Goal: Complete application form: Complete application form

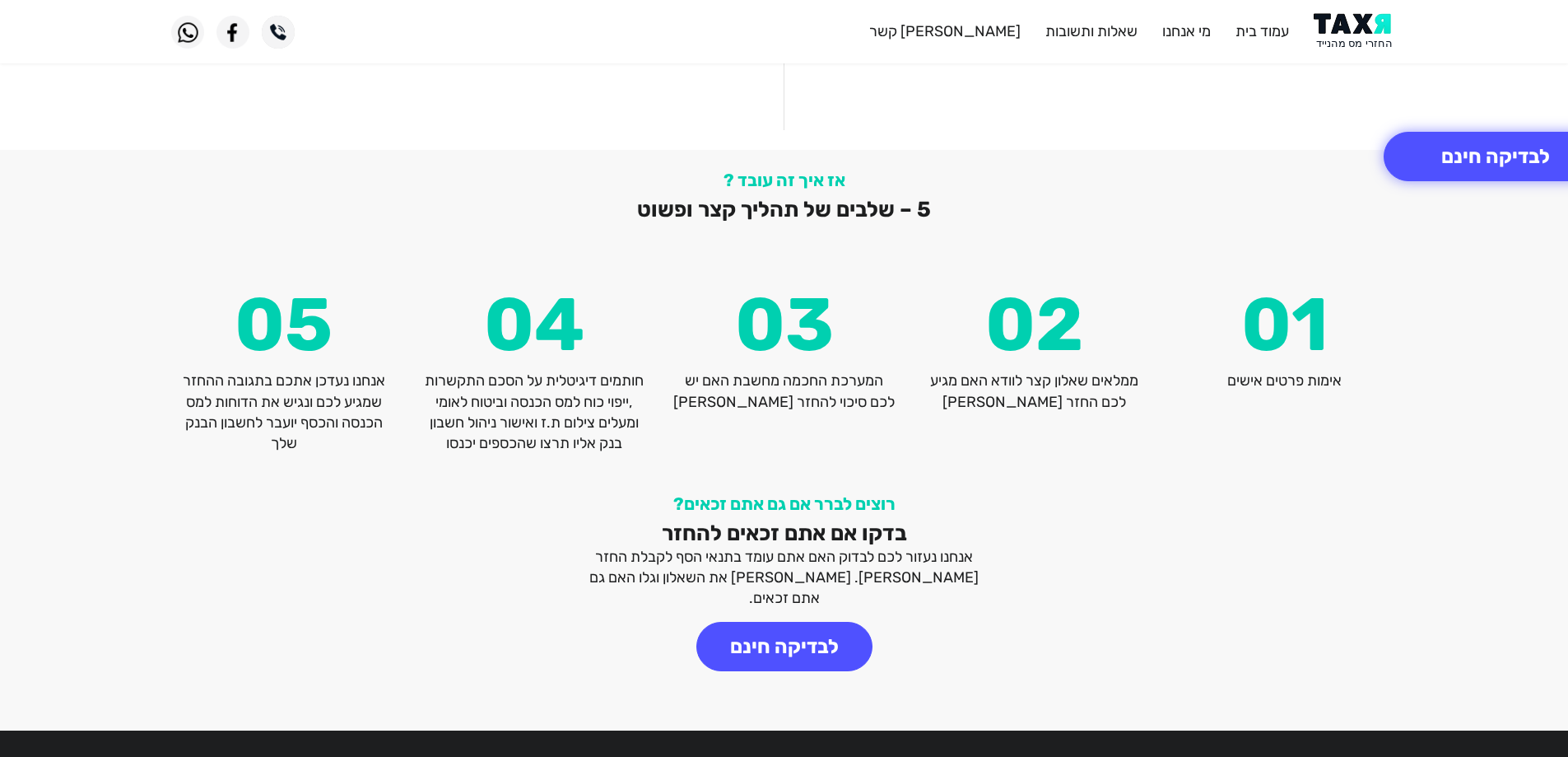
scroll to position [2141, 0]
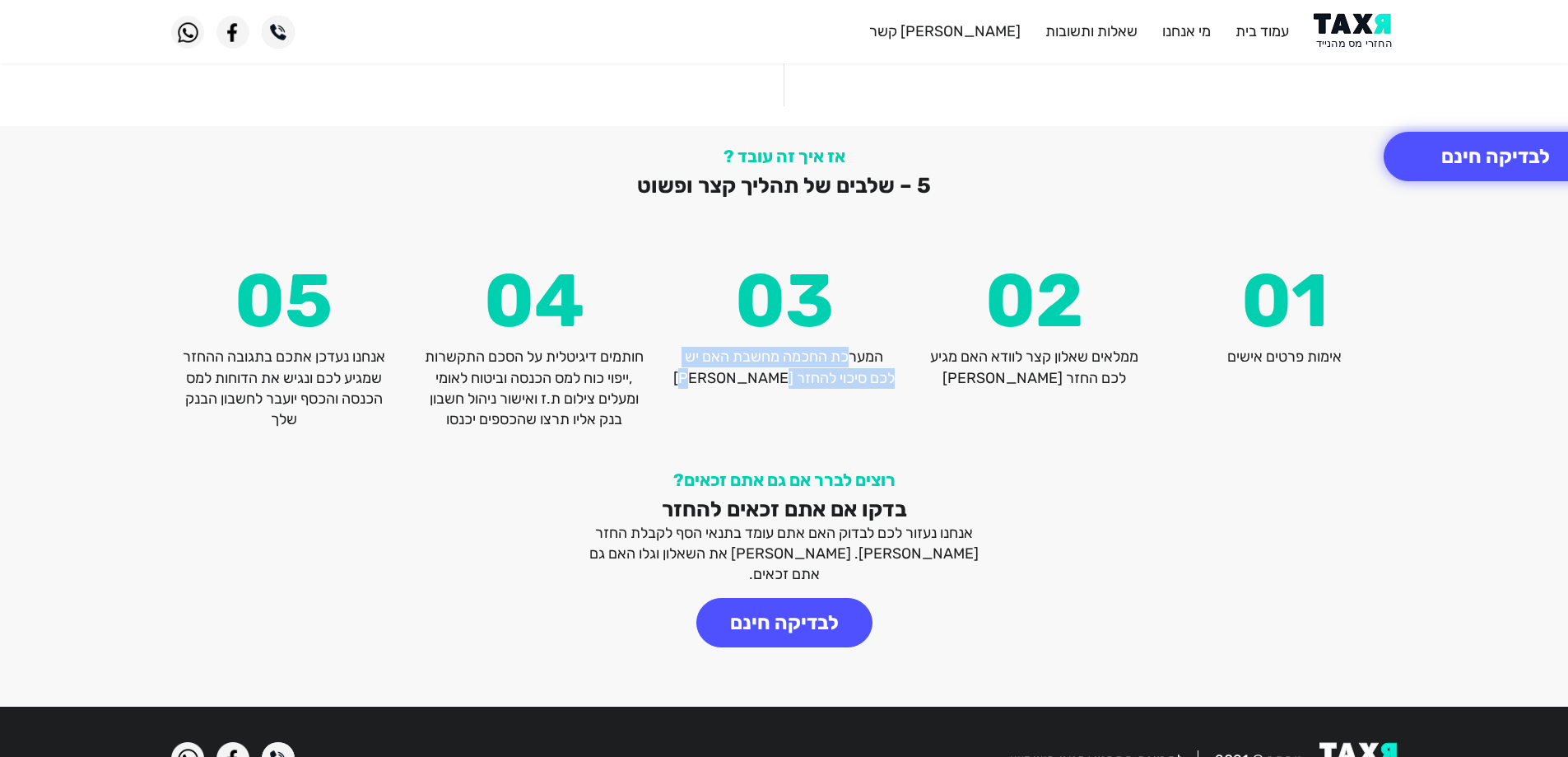
drag, startPoint x: 829, startPoint y: 335, endPoint x: 705, endPoint y: 354, distance: 125.4
click at [705, 354] on p "המערכת החכמה מחשבת האם יש לכם סיכוי להחזר [PERSON_NAME]" at bounding box center [784, 367] width 225 height 41
click at [783, 358] on p "המערכת החכמה מחשבת האם יש לכם סיכוי להחזר [PERSON_NAME]" at bounding box center [784, 367] width 225 height 41
drag, startPoint x: 638, startPoint y: 331, endPoint x: 417, endPoint y: 401, distance: 231.8
click at [417, 401] on div "04 חותמים דיגיטלית על הסכם התקשרות ,ייפוי כוח למס הכנסה וביטוח לאומי ומעלים ציל…" at bounding box center [534, 347] width 250 height 166
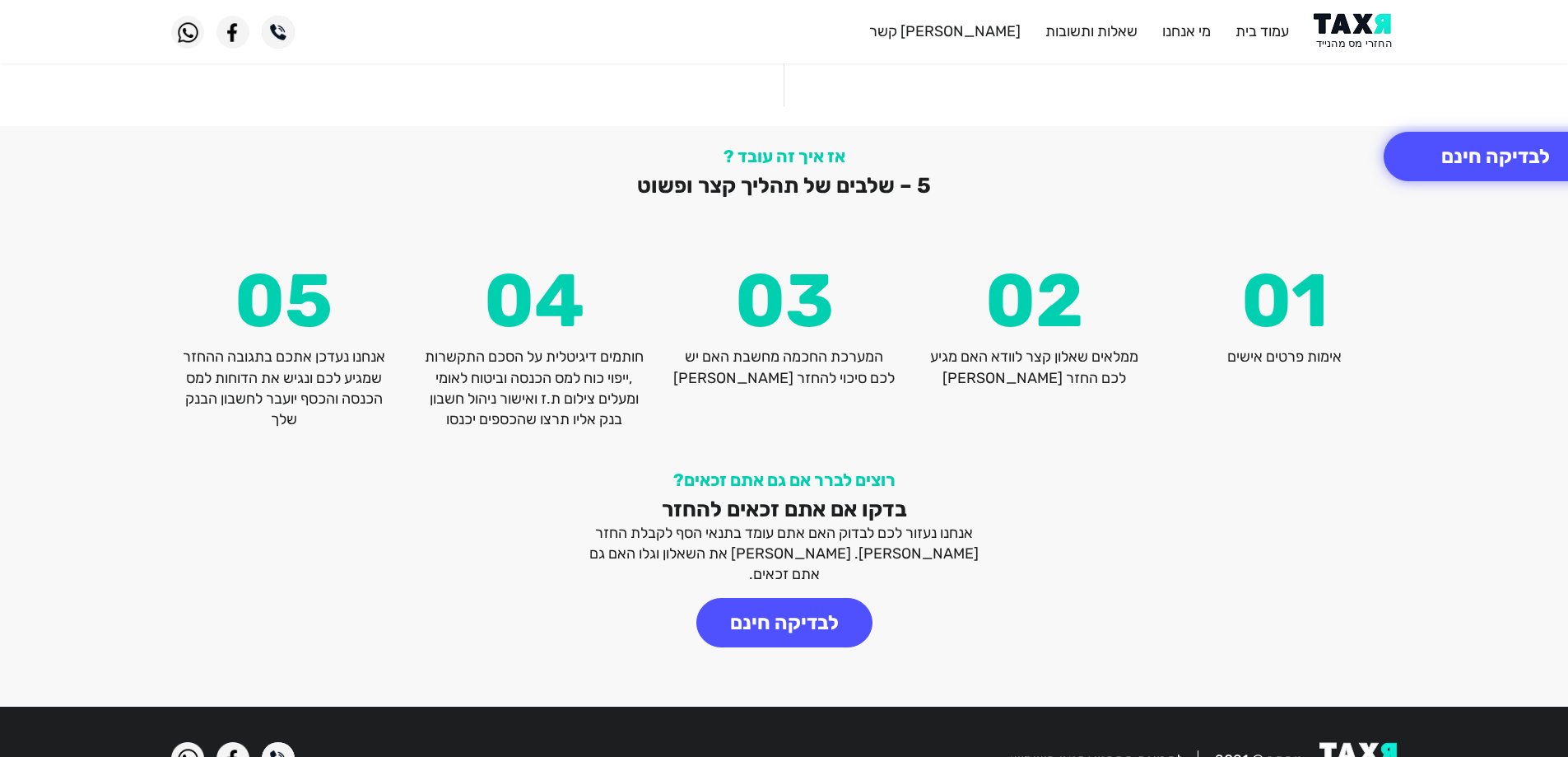
click at [522, 378] on p "חותמים דיגיטלית על הסכם התקשרות ,ייפוי כוח למס הכנסה וביטוח לאומי ומעלים צילום …" at bounding box center [533, 388] width 225 height 83
drag, startPoint x: 530, startPoint y: 357, endPoint x: 464, endPoint y: 369, distance: 67.1
click at [464, 369] on p "חותמים דיגיטלית על הסכם התקשרות ,ייפוי כוח למס הכנסה וביטוח לאומי ומעלים צילום …" at bounding box center [533, 388] width 225 height 83
click at [559, 370] on p "חותמים דיגיטלית על הסכם התקשרות ,ייפוי כוח למס הכנסה וביטוח לאומי ומעלים צילום …" at bounding box center [533, 388] width 225 height 83
drag, startPoint x: 499, startPoint y: 373, endPoint x: 435, endPoint y: 376, distance: 64.1
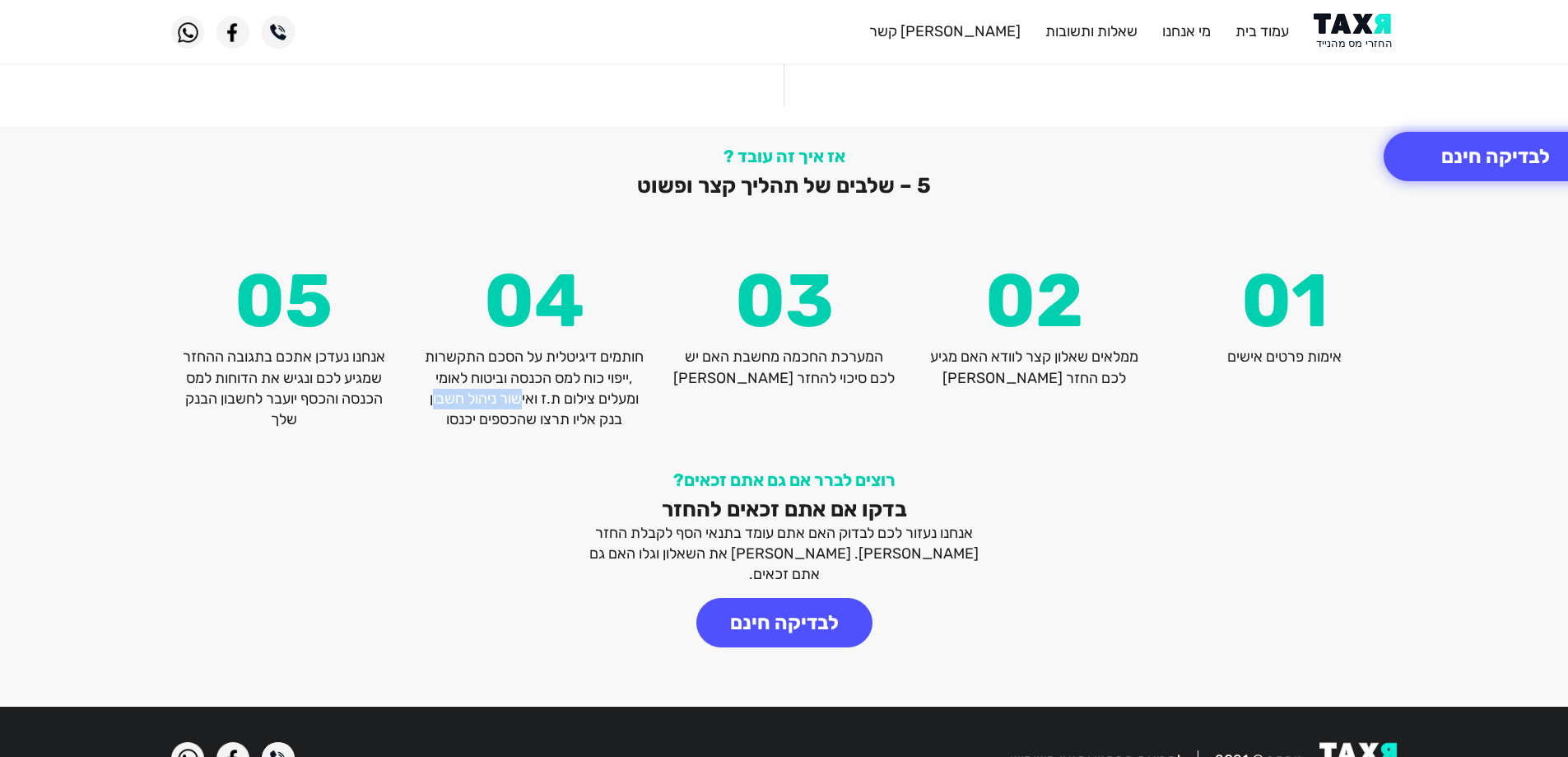
click at [435, 376] on p "חותמים דיגיטלית על הסכם התקשרות ,ייפוי כוח למס הכנסה וביטוח לאומי ומעלים צילום …" at bounding box center [533, 388] width 225 height 83
click at [555, 393] on p "חותמים דיגיטלית על הסכם התקשרות ,ייפוי כוח למס הכנסה וביטוח לאומי ומעלים צילום …" at bounding box center [533, 388] width 225 height 83
drag, startPoint x: 531, startPoint y: 378, endPoint x: 427, endPoint y: 396, distance: 105.5
click at [427, 396] on p "חותמים דיגיטלית על הסכם התקשרות ,ייפוי כוח למס הכנסה וביטוח לאומי ומעלים צילום …" at bounding box center [533, 388] width 225 height 83
click at [542, 397] on p "חותמים דיגיטלית על הסכם התקשרות ,ייפוי כוח למס הכנסה וביטוח לאומי ומעלים צילום …" at bounding box center [533, 388] width 225 height 83
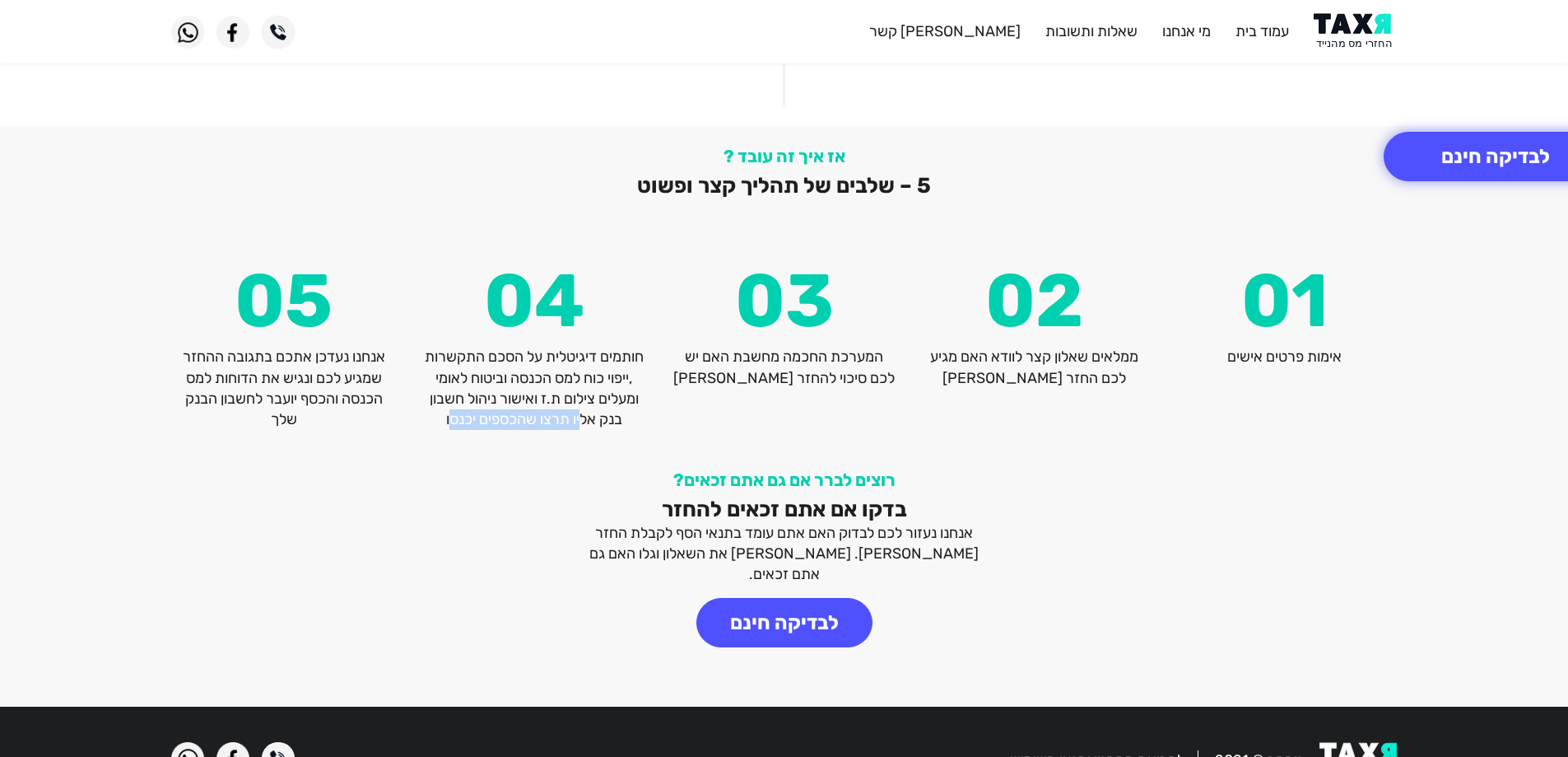
drag, startPoint x: 570, startPoint y: 400, endPoint x: 454, endPoint y: 400, distance: 116.0
click at [454, 400] on p "חותמים דיגיטלית על הסכם התקשרות ,ייפוי כוח למס הכנסה וביטוח לאומי ומעלים צילום …" at bounding box center [533, 388] width 225 height 83
click at [460, 400] on p "חותמים דיגיטלית על הסכם התקשרות ,ייפוי כוח למס הכנסה וביטוח לאומי ומעלים צילום …" at bounding box center [533, 388] width 225 height 83
drag, startPoint x: 329, startPoint y: 334, endPoint x: 188, endPoint y: 401, distance: 156.1
click at [185, 401] on p "אנחנו נעדכן אתכם בתגובה ההחזר שמגיע לכם ונגיש את הדוחות למס הכנסה והכסף יועבר ל…" at bounding box center [283, 388] width 225 height 83
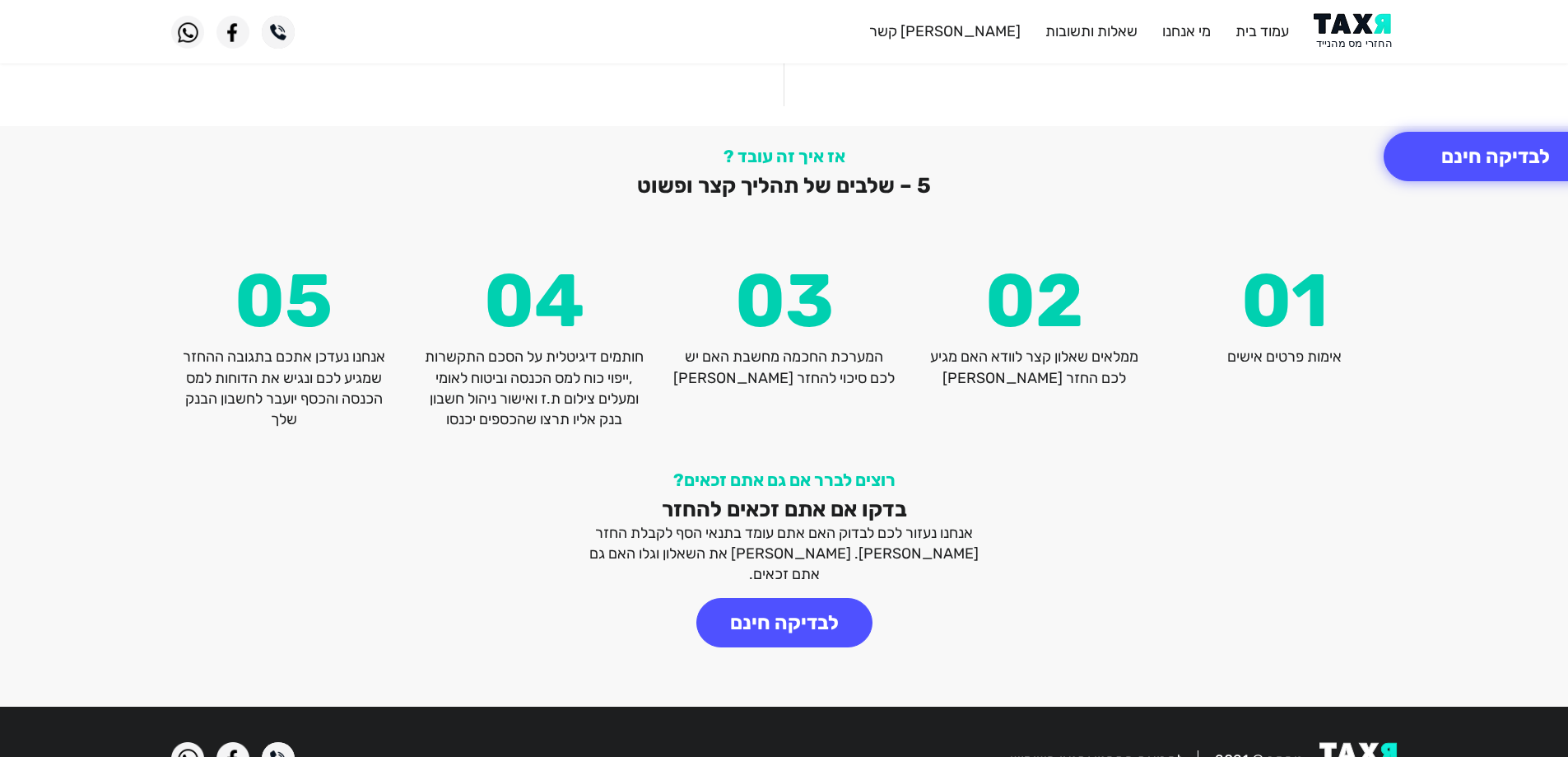
click at [267, 373] on p "אנחנו נעדכן אתכם בתגובה ההחזר שמגיע לכם ונגיש את הדוחות למס הכנסה והכסף יועבר ל…" at bounding box center [283, 388] width 225 height 83
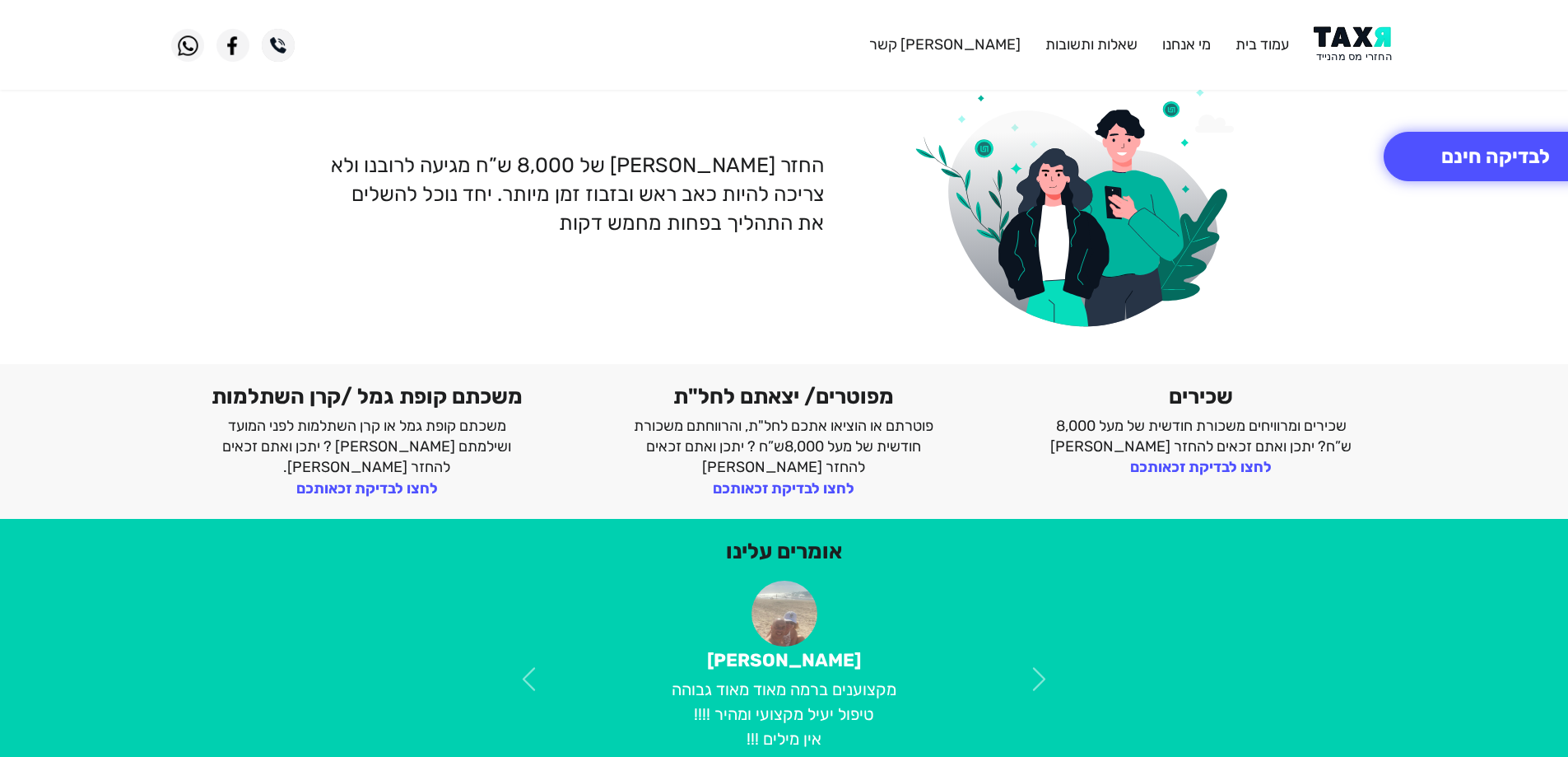
scroll to position [0, 0]
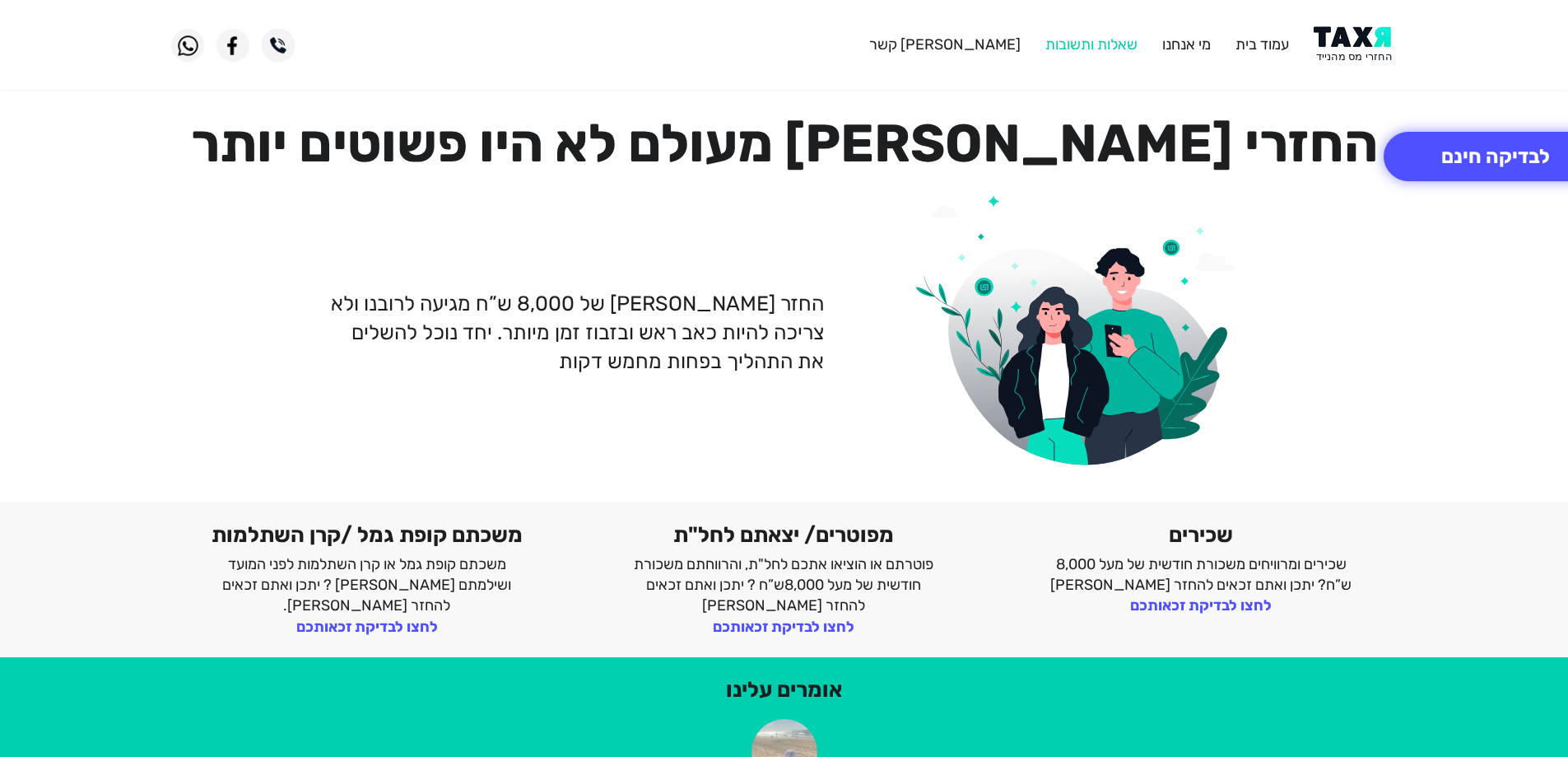
click at [1096, 46] on link "שאלות ותשובות" at bounding box center [1090, 45] width 92 height 18
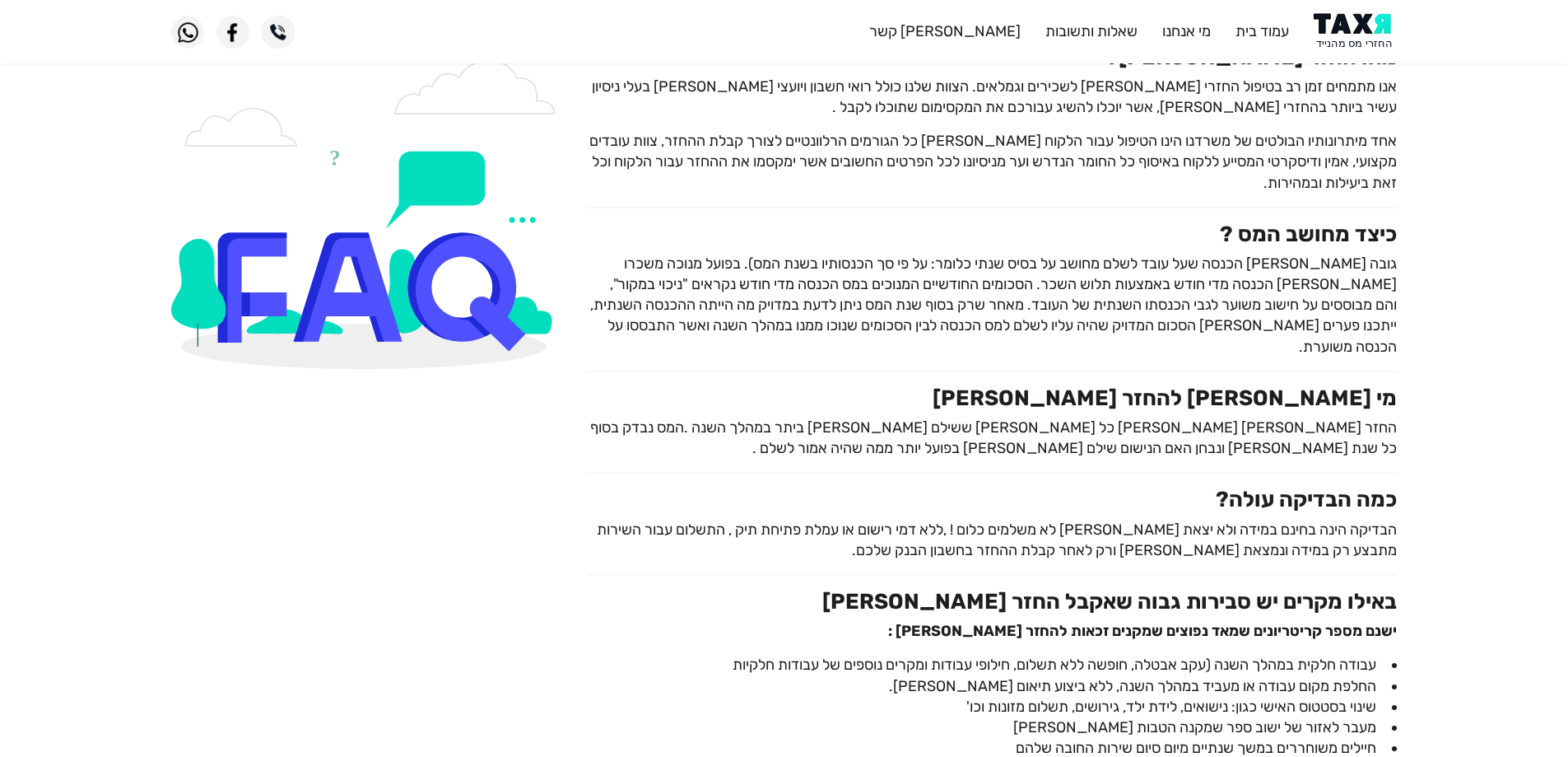
scroll to position [165, 0]
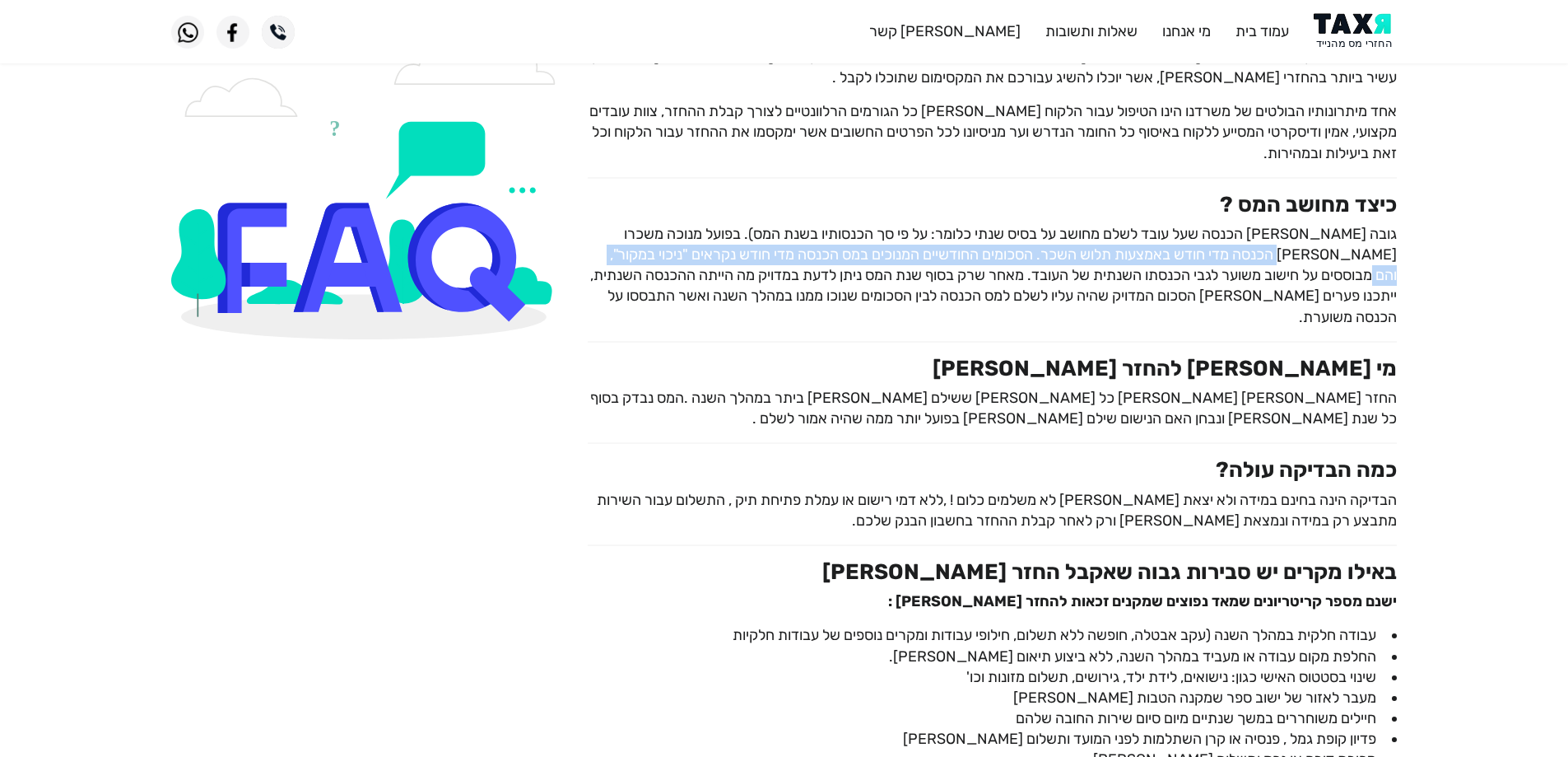
drag, startPoint x: 1301, startPoint y: 251, endPoint x: 608, endPoint y: 252, distance: 693.0
click at [608, 252] on p "גובה [PERSON_NAME] הכנסה שעל עובד לשלם מחושב על בסיס שנתי כלומר: על פי סך הכנסו…" at bounding box center [992, 275] width 809 height 103
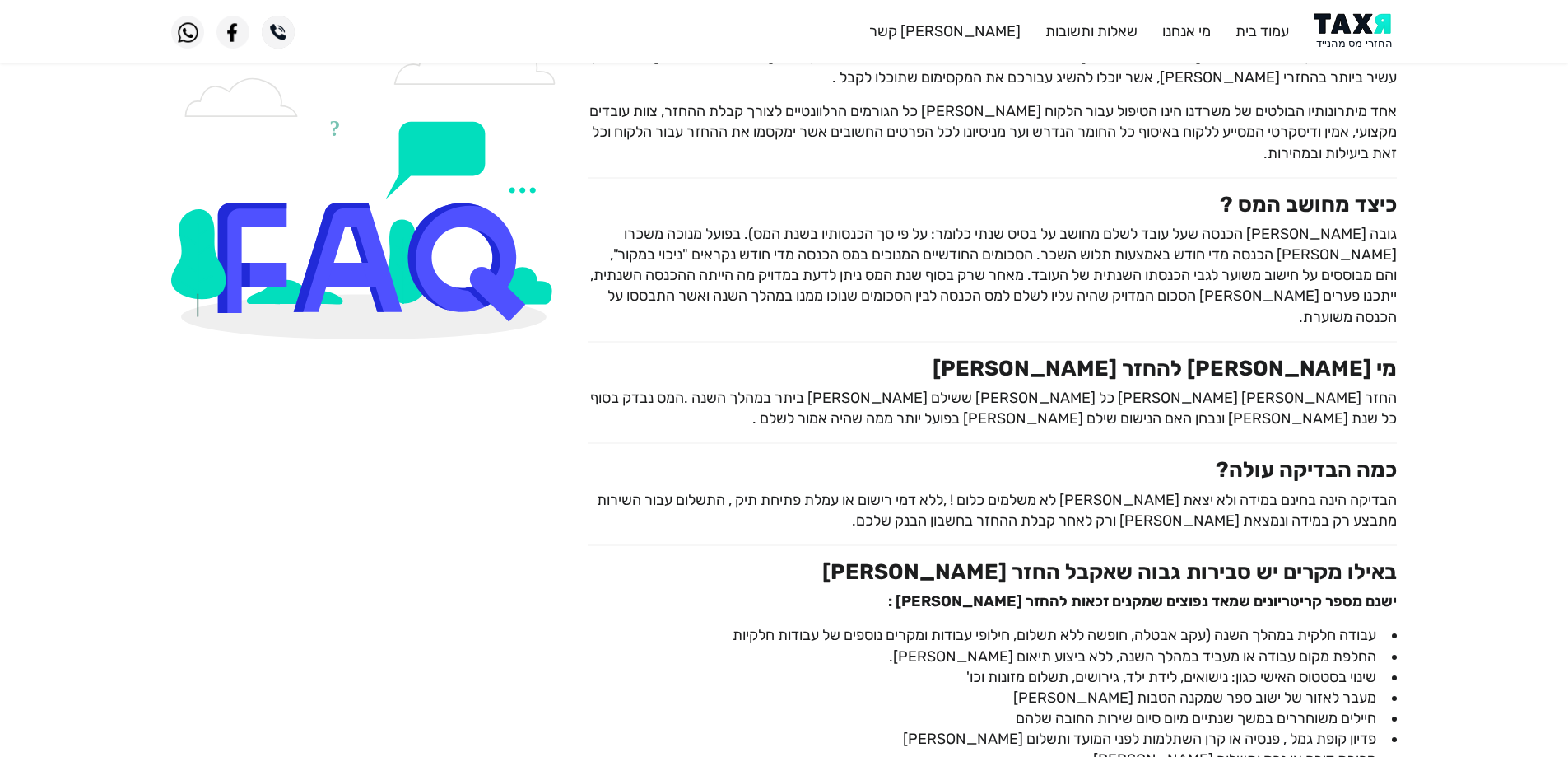
click at [1345, 274] on p "גובה [PERSON_NAME] הכנסה שעל עובד לשלם מחושב על בסיס שנתי כלומר: על פי סך הכנסו…" at bounding box center [992, 275] width 809 height 103
drag, startPoint x: 1301, startPoint y: 272, endPoint x: 891, endPoint y: 272, distance: 410.0
click at [891, 272] on p "גובה [PERSON_NAME] הכנסה שעל עובד לשלם מחושב על בסיס שנתי כלומר: על פי סך הכנסו…" at bounding box center [992, 275] width 809 height 103
drag, startPoint x: 831, startPoint y: 272, endPoint x: 773, endPoint y: 272, distance: 58.0
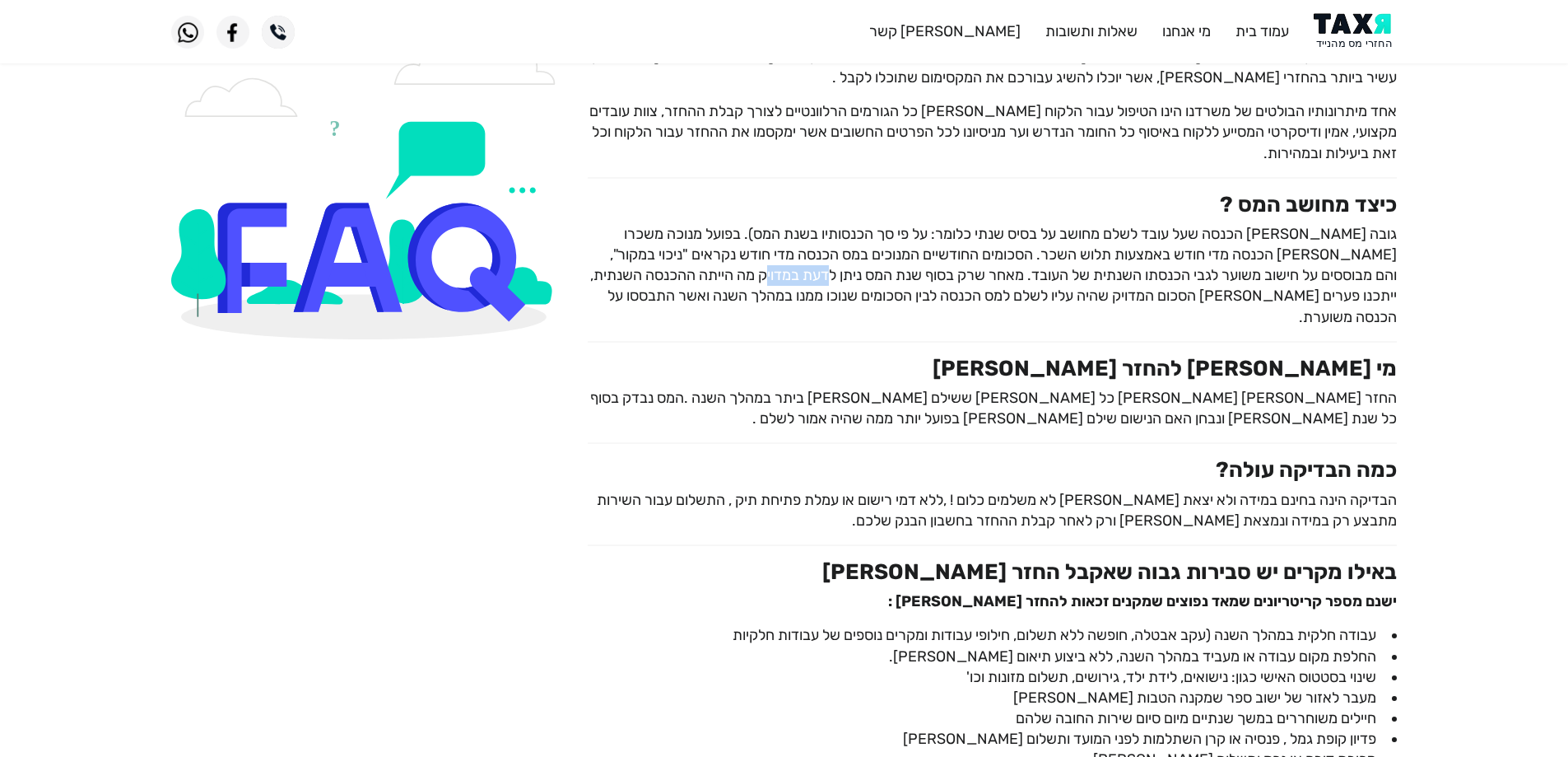
click at [773, 272] on p "גובה [PERSON_NAME] הכנסה שעל עובד לשלם מחושב על בסיס שנתי כלומר: על פי סך הכנסו…" at bounding box center [992, 275] width 809 height 103
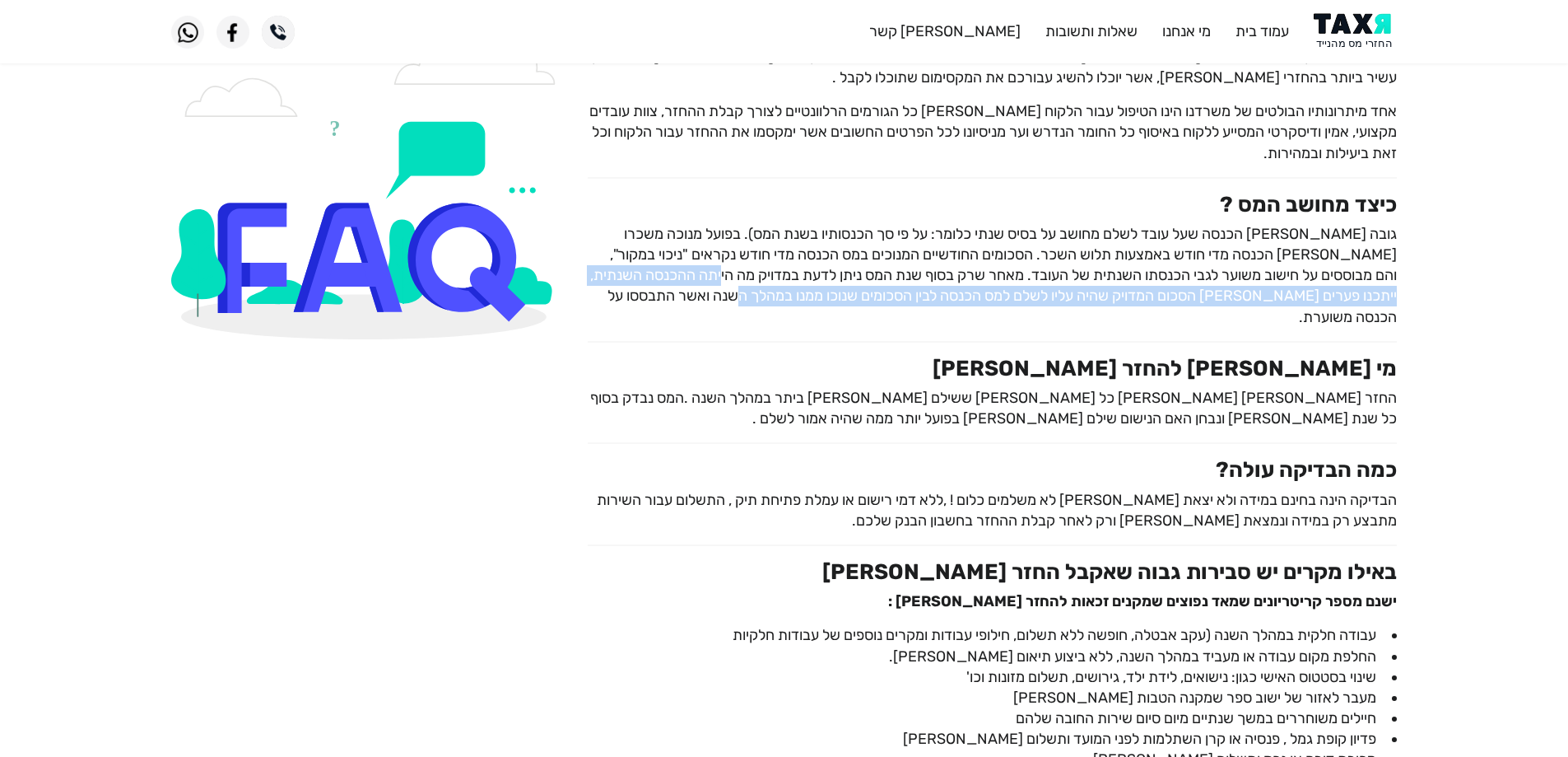
drag, startPoint x: 704, startPoint y: 272, endPoint x: 637, endPoint y: 293, distance: 70.2
click at [637, 293] on p "גובה [PERSON_NAME] הכנסה שעל עובד לשלם מחושב על בסיס שנתי כלומר: על פי סך הכנסו…" at bounding box center [992, 275] width 809 height 103
click at [1028, 294] on p "גובה [PERSON_NAME] הכנסה שעל עובד לשלם מחושב על בסיס שנתי כלומר: על פי סך הכנסו…" at bounding box center [992, 275] width 809 height 103
drag, startPoint x: 1325, startPoint y: 292, endPoint x: 978, endPoint y: 296, distance: 347.0
click at [978, 296] on p "גובה [PERSON_NAME] הכנסה שעל עובד לשלם מחושב על בסיס שנתי כלומר: על פי סך הכנסו…" at bounding box center [992, 275] width 809 height 103
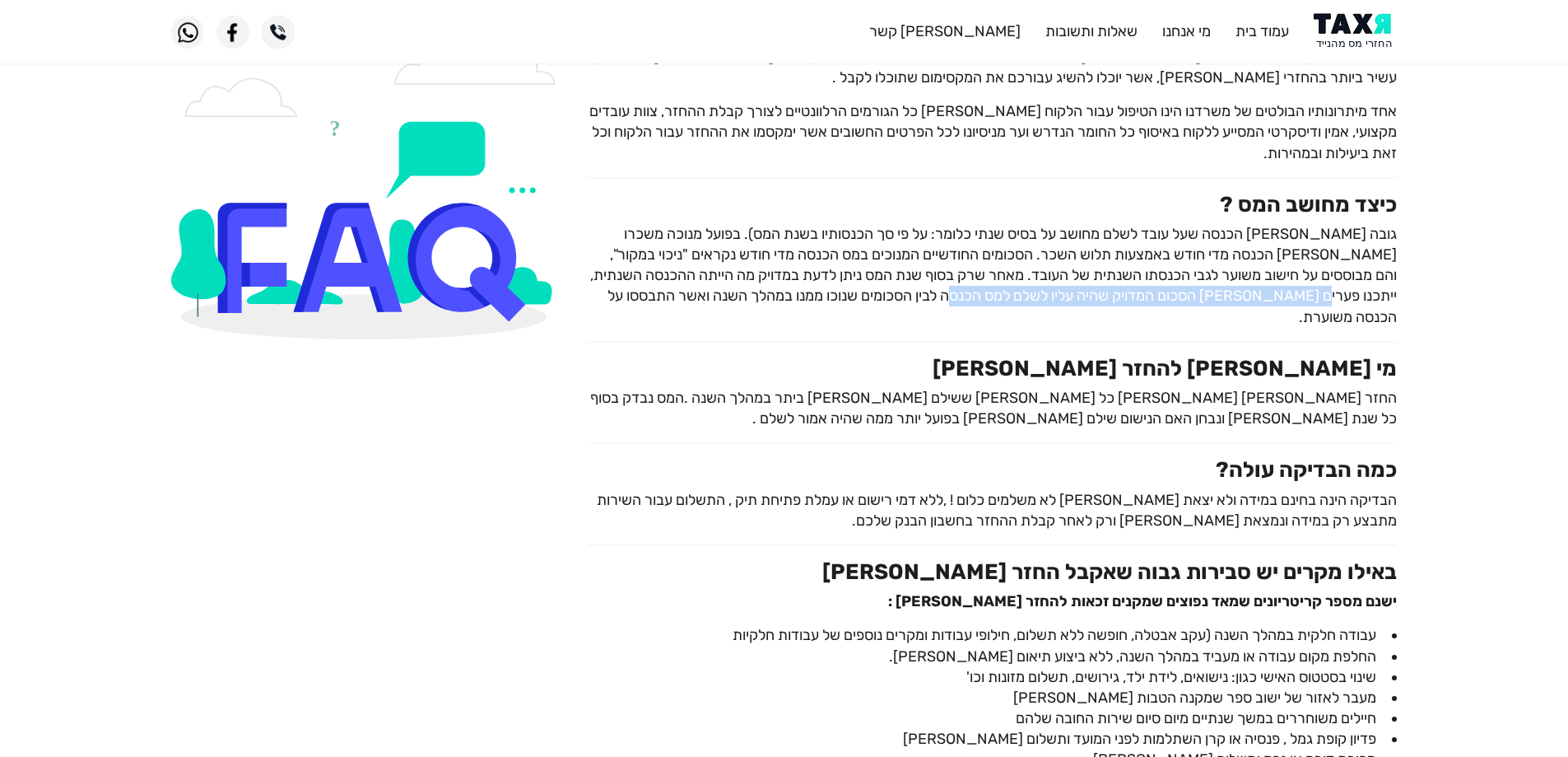
click at [978, 296] on p "גובה [PERSON_NAME] הכנסה שעל עובד לשלם מחושב על בסיס שנתי כלומר: על פי סך הכנסו…" at bounding box center [992, 275] width 809 height 103
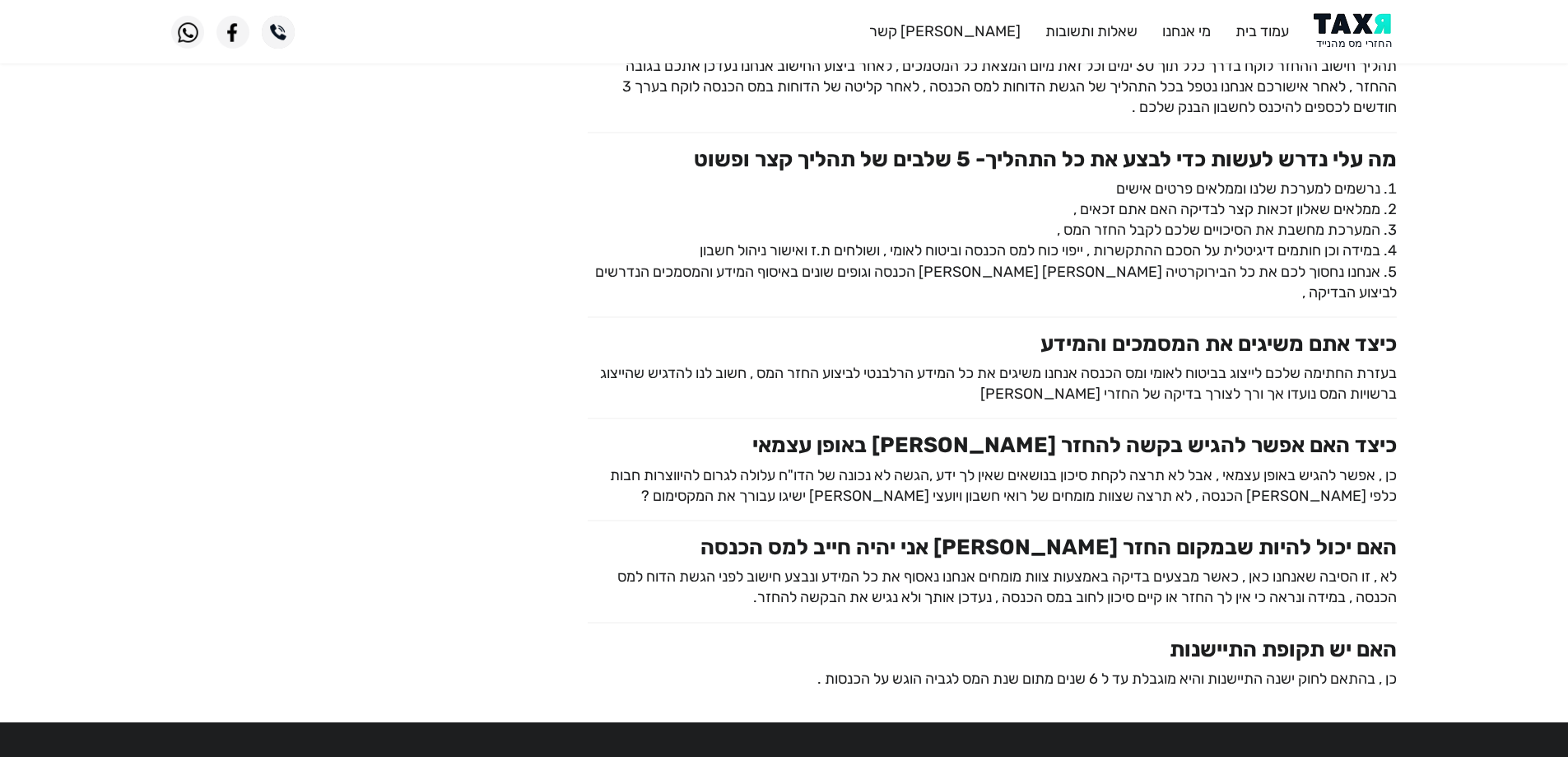
scroll to position [987, 0]
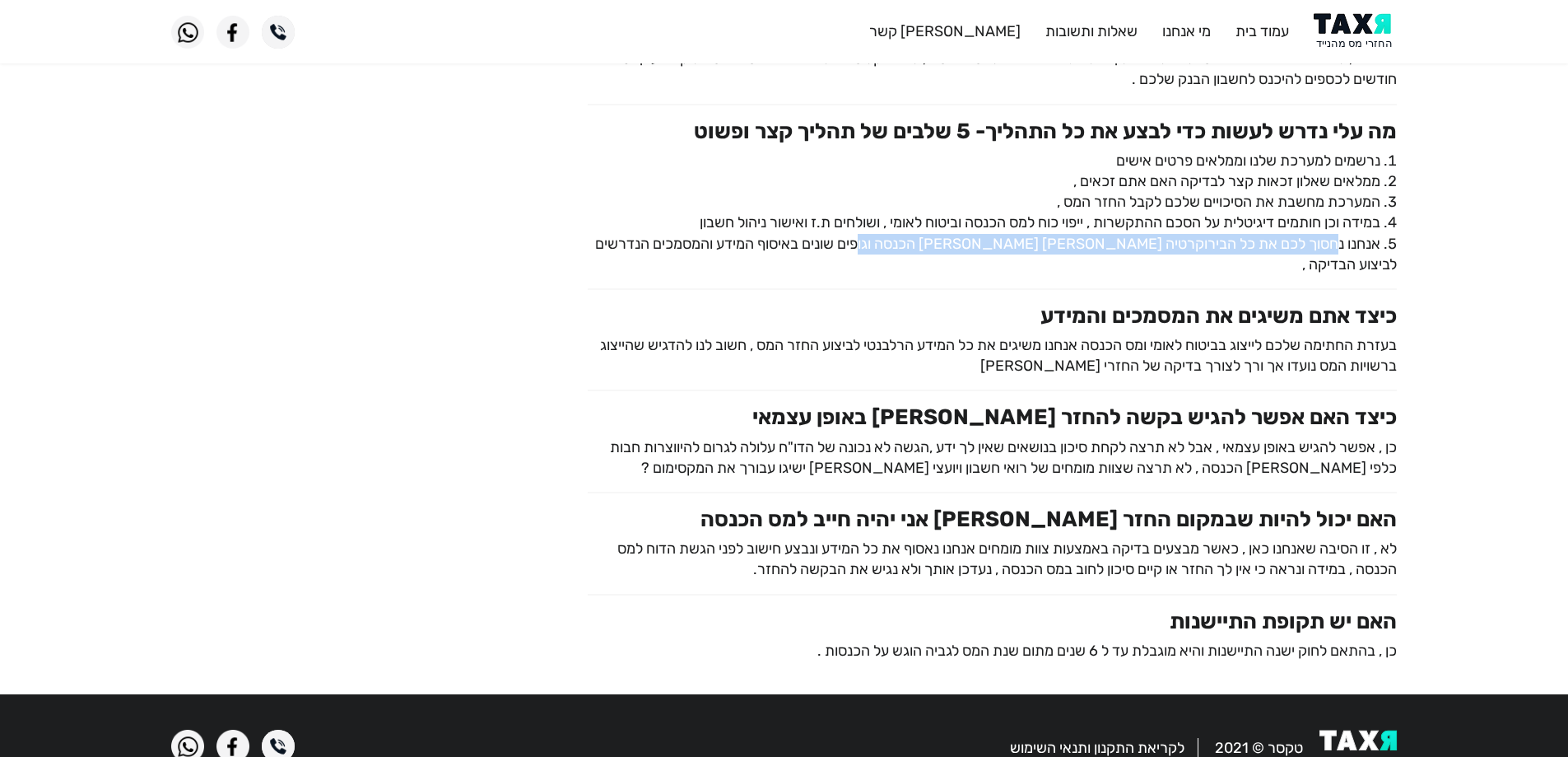
drag, startPoint x: 1313, startPoint y: 221, endPoint x: 913, endPoint y: 221, distance: 400.0
click at [913, 233] on li "אנחנו נחסוך לכם את כל הבירוקרטיה [PERSON_NAME] [PERSON_NAME] הכנסה וגופים שונים…" at bounding box center [992, 253] width 809 height 41
click at [919, 233] on li "אנחנו נחסוך לכם את כל הבירוקרטיה [PERSON_NAME] [PERSON_NAME] הכנסה וגופים שונים…" at bounding box center [992, 253] width 809 height 41
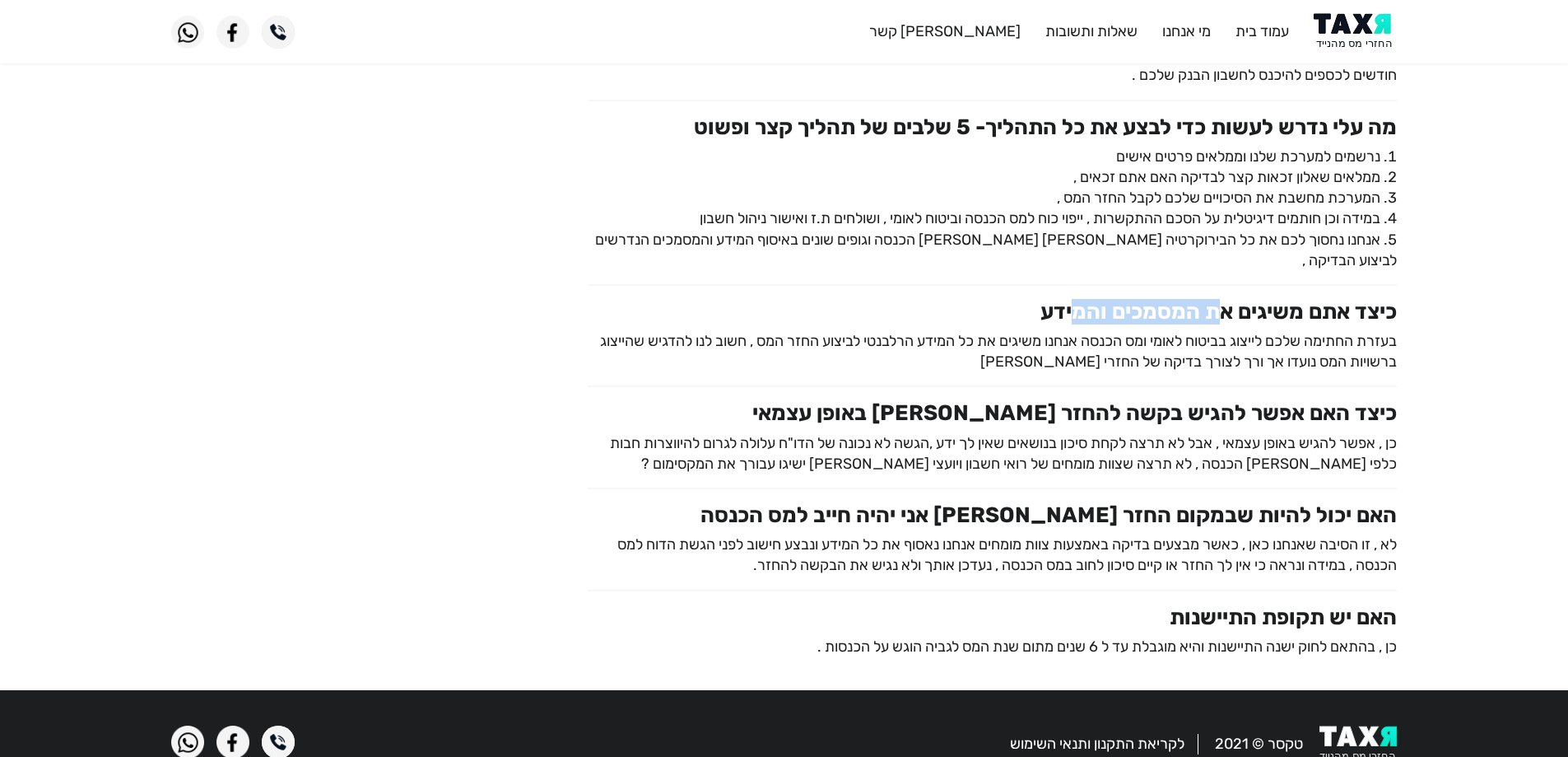
drag, startPoint x: 1152, startPoint y: 269, endPoint x: 1058, endPoint y: 269, distance: 94.0
click at [1063, 299] on h3 "כיצד אתם משיגים את המסמכים והמידע" at bounding box center [992, 312] width 809 height 26
click at [1058, 299] on h3 "כיצד אתם משיגים את המסמכים והמידע" at bounding box center [992, 312] width 809 height 26
drag, startPoint x: 1291, startPoint y: 373, endPoint x: 1010, endPoint y: 372, distance: 281.0
click at [1034, 400] on h3 "כיצד האם אפשר להגיש בקשה להחזר [PERSON_NAME] באופן עצמאי" at bounding box center [992, 413] width 809 height 26
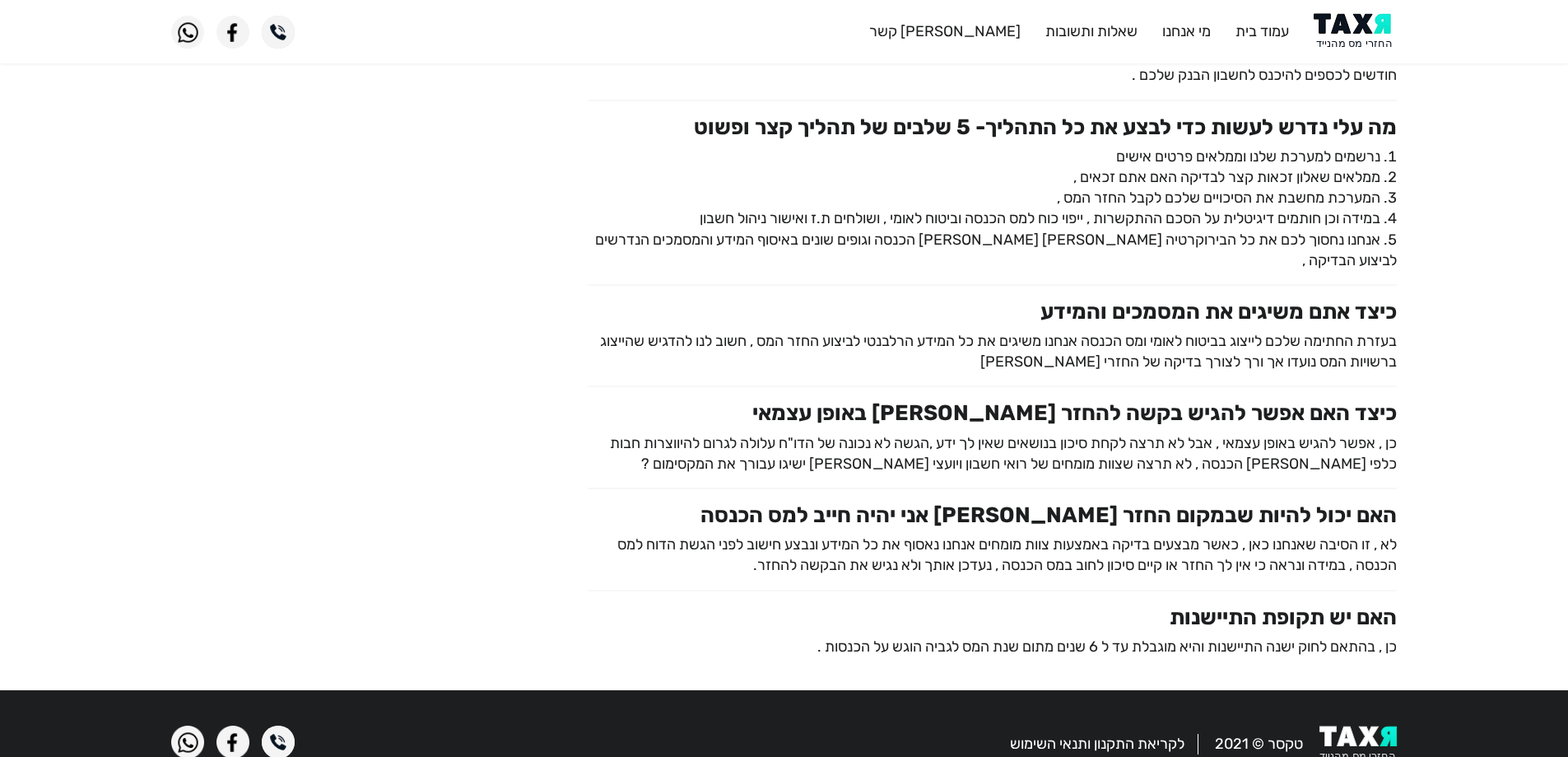
click at [992, 400] on h3 "כיצד האם אפשר להגיש בקשה להחזר [PERSON_NAME] באופן עצמאי" at bounding box center [992, 413] width 809 height 26
drag, startPoint x: 1251, startPoint y: 476, endPoint x: 949, endPoint y: 478, distance: 302.0
click at [953, 503] on h3 "האם יכול להיות שבמקום החזר [PERSON_NAME] אני יהיה חייב למס הכנסה" at bounding box center [992, 516] width 809 height 26
click at [945, 503] on h3 "האם יכול להיות שבמקום החזר [PERSON_NAME] אני יהיה חייב למס הכנסה" at bounding box center [992, 516] width 809 height 26
drag, startPoint x: 1317, startPoint y: 502, endPoint x: 1067, endPoint y: 506, distance: 250.0
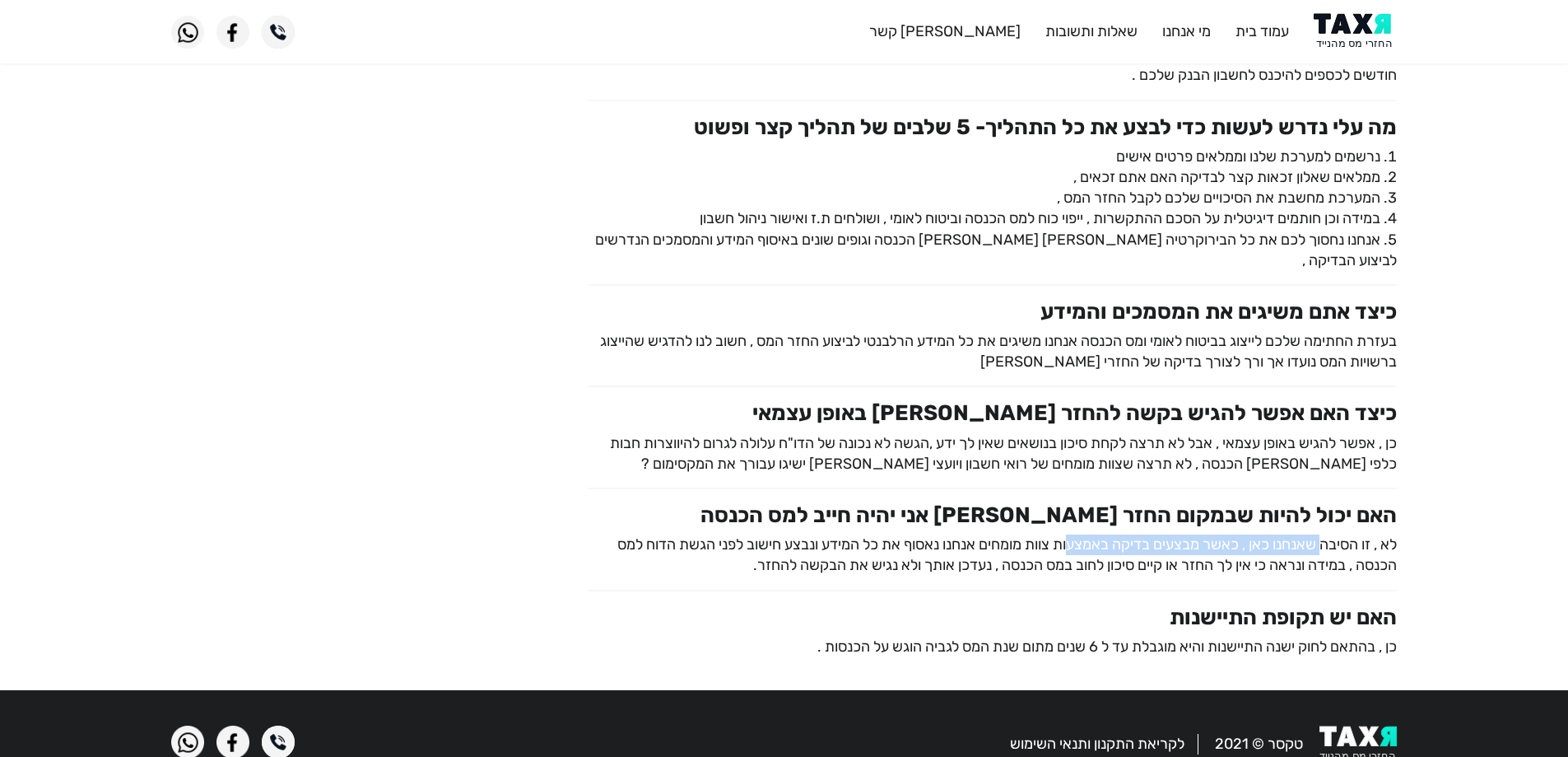
click at [1067, 534] on p "לא , זו הסיבה שאנחנו כאן , כאשר מבצעים בדיקה באמצעות צוות מומחים אנחנו נאסוף את…" at bounding box center [992, 554] width 809 height 41
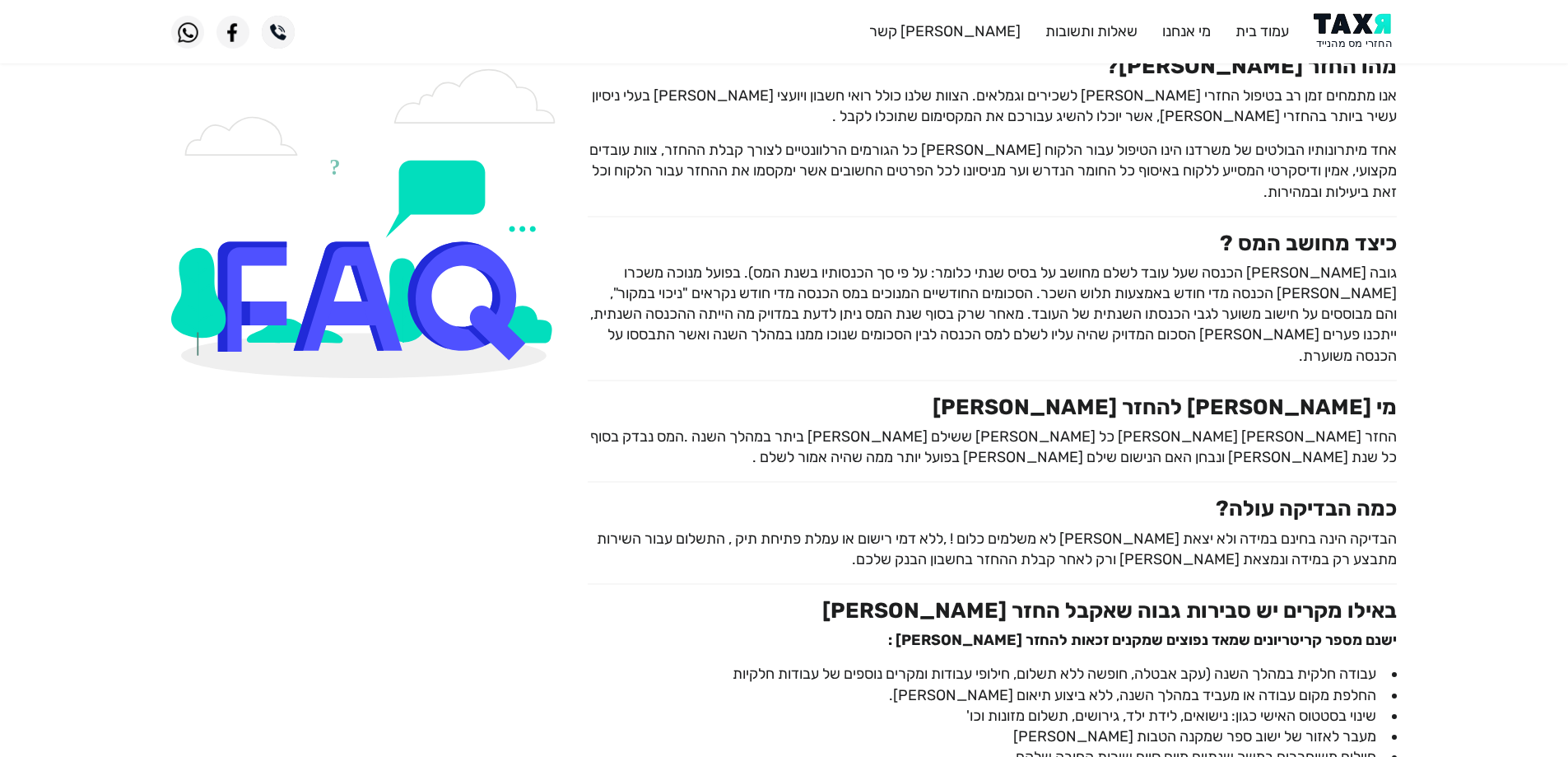
scroll to position [0, 0]
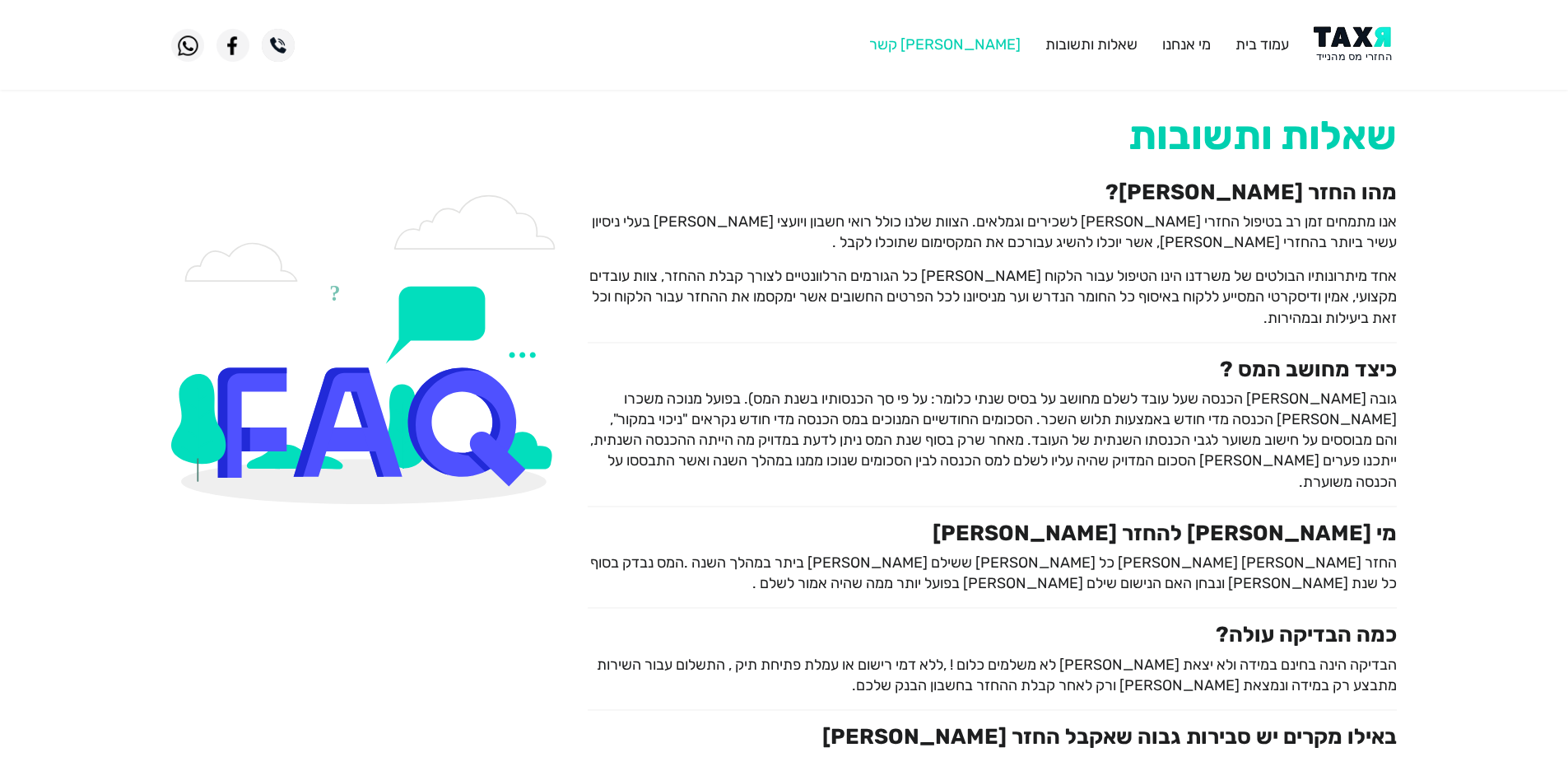
click at [996, 46] on link "[PERSON_NAME] קשר" at bounding box center [944, 45] width 151 height 18
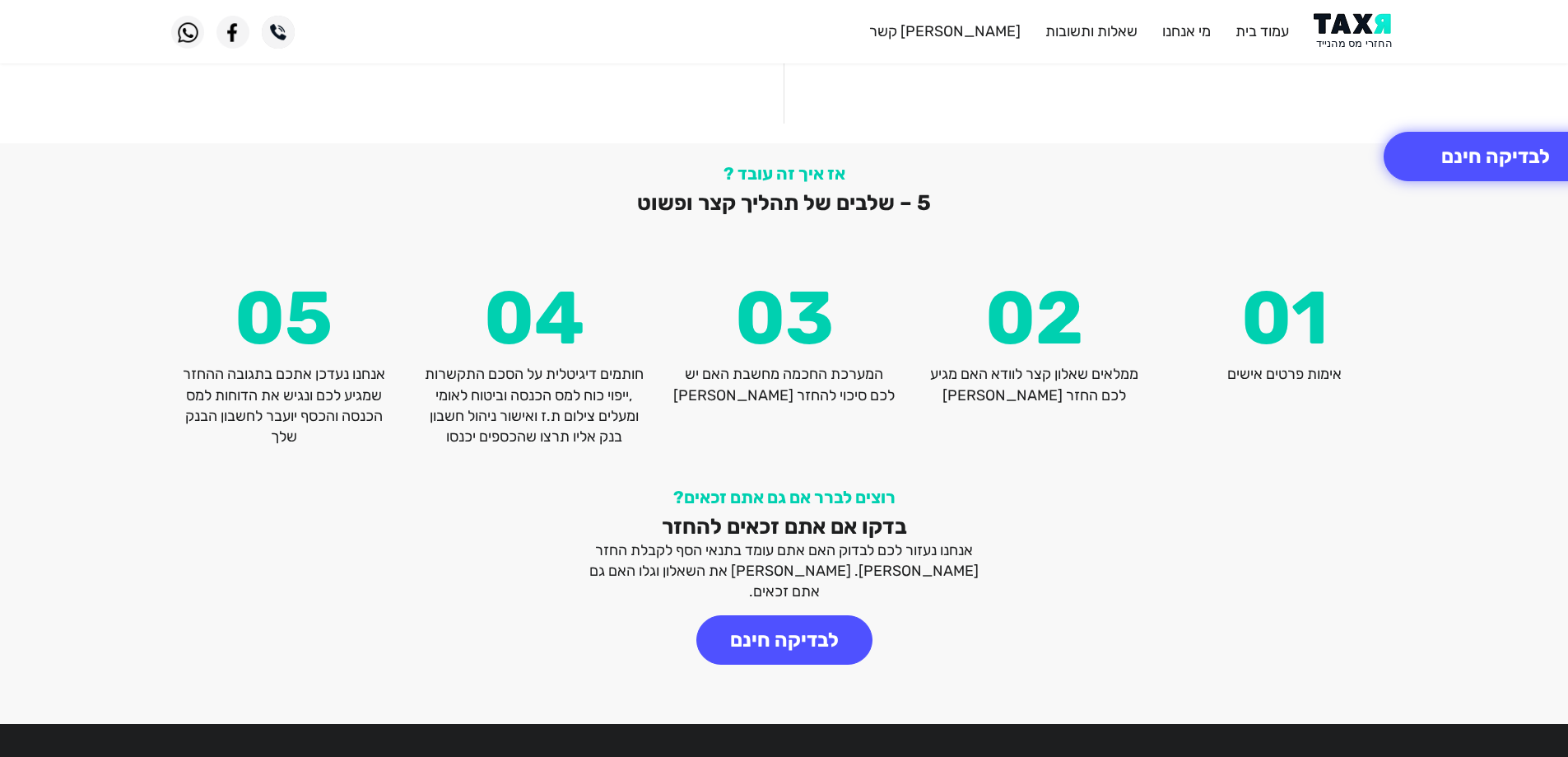
scroll to position [2157, 0]
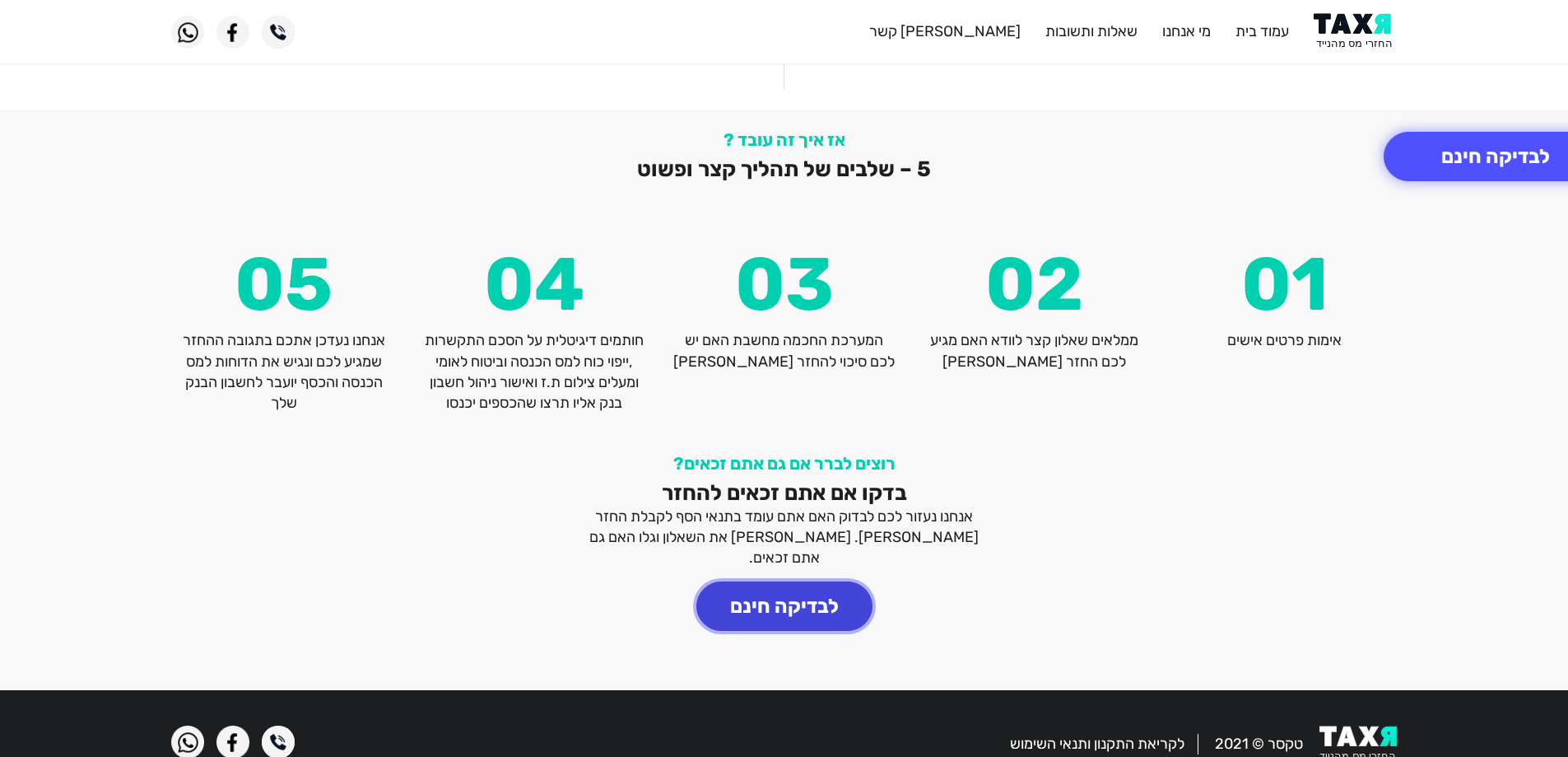
click at [769, 581] on button "לבדיקה חינם" at bounding box center [784, 606] width 176 height 50
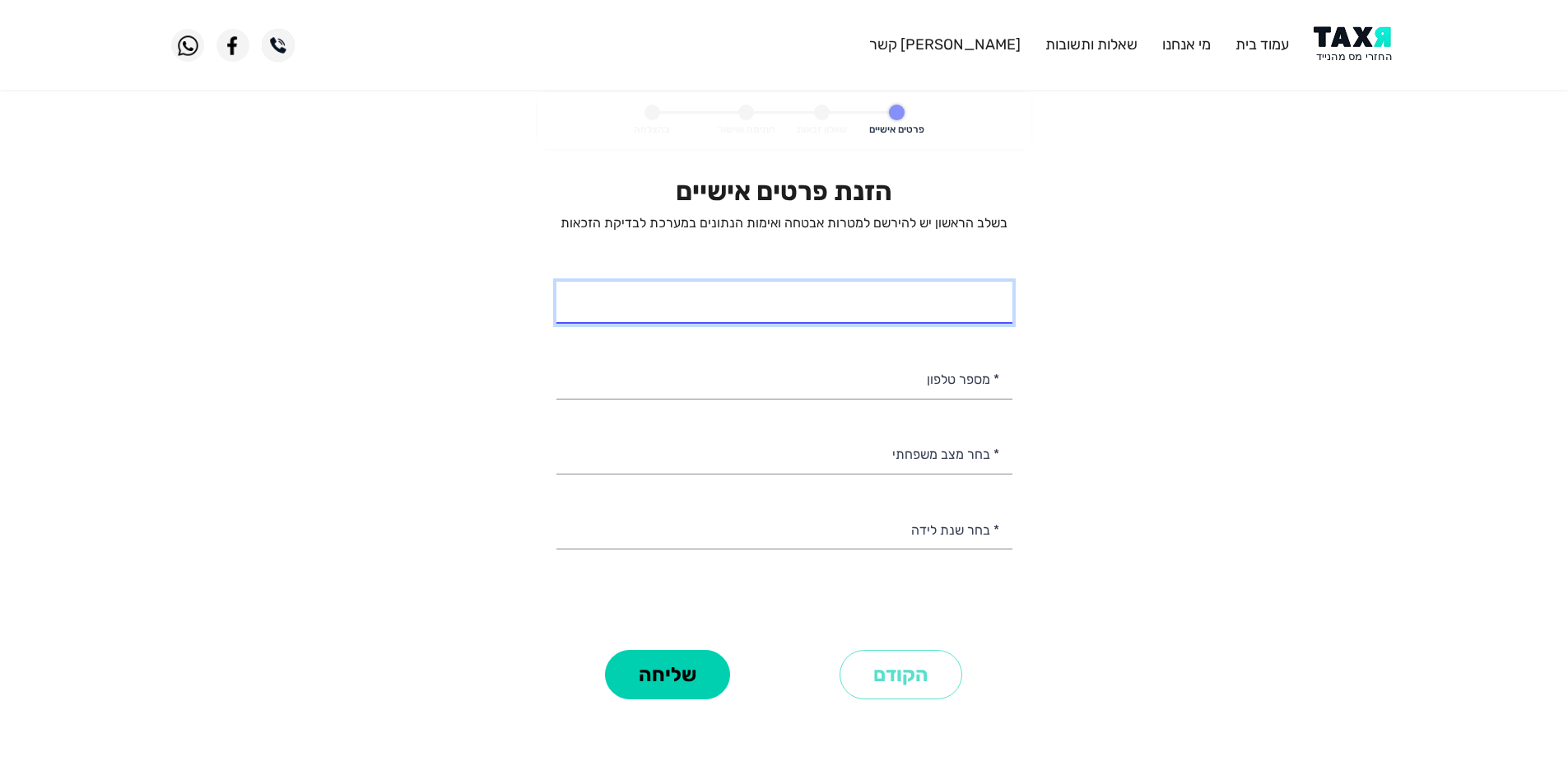
click at [817, 310] on input "* שם מלא" at bounding box center [784, 302] width 456 height 42
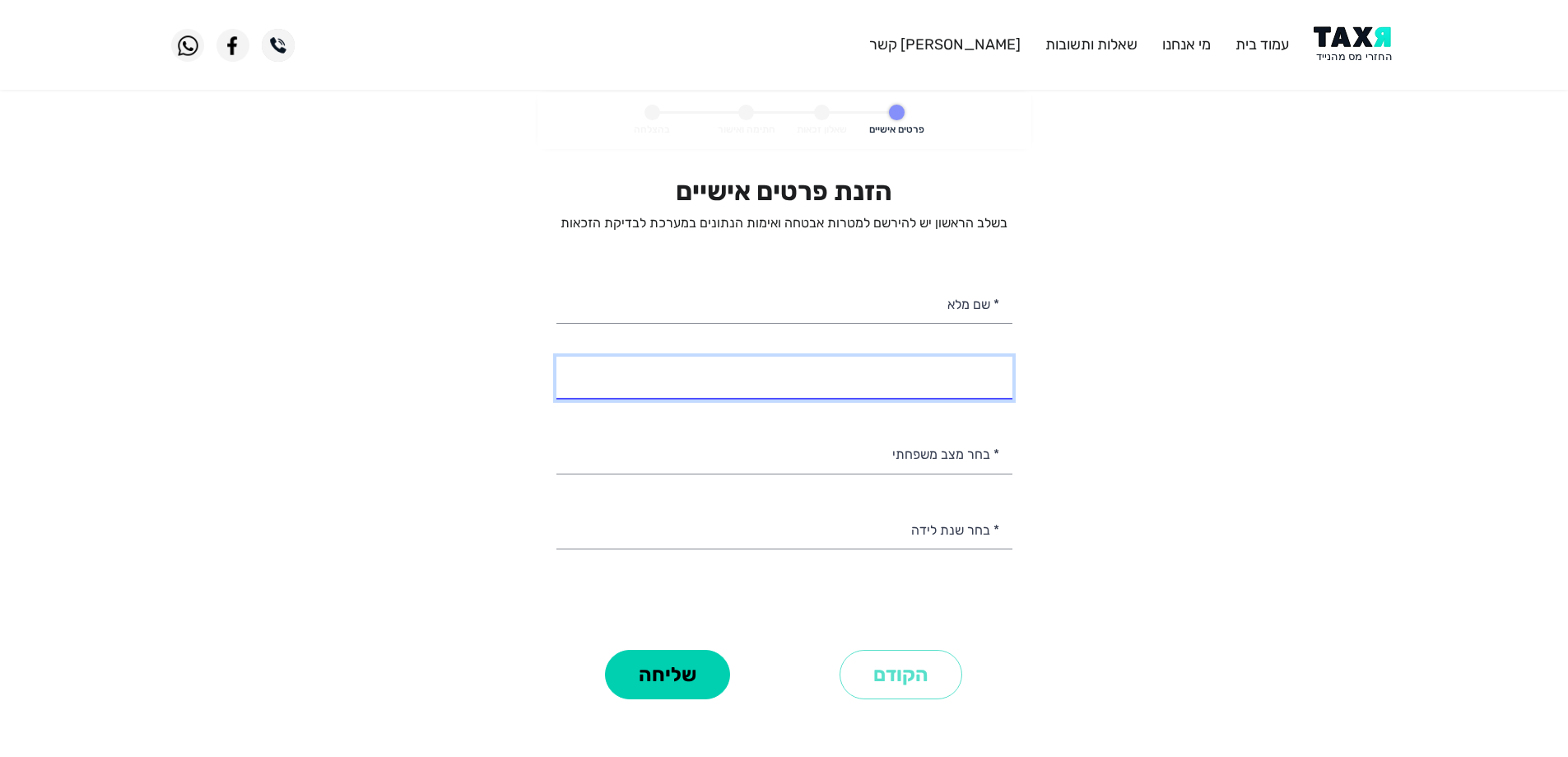
click at [815, 368] on input "* מספר טלפון" at bounding box center [784, 378] width 456 height 42
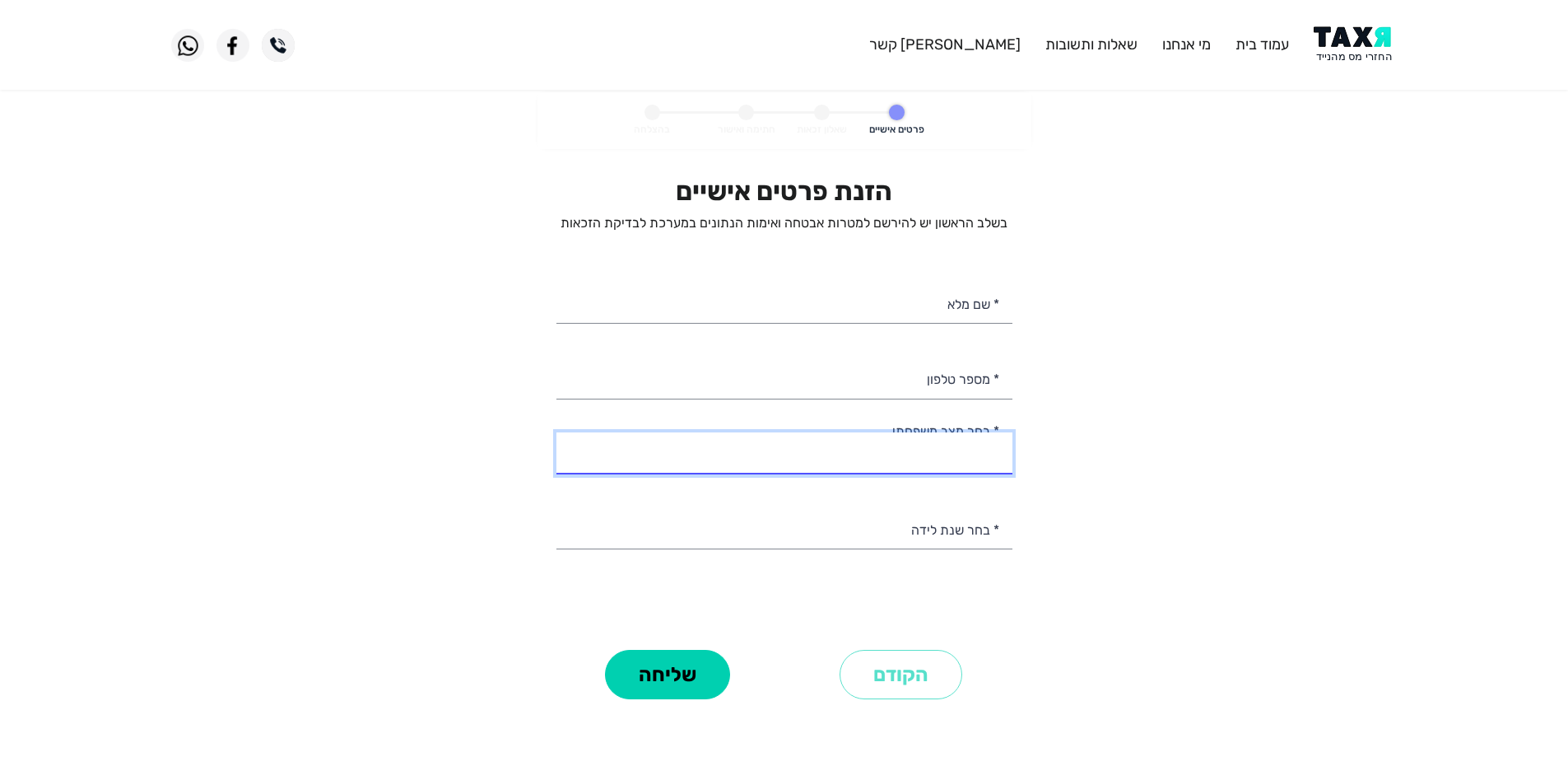
click at [827, 434] on select "רווק/ה נשוי/אה גרוש/ה אלמן/נה" at bounding box center [784, 453] width 456 height 42
select select "1: Single"
click at [556, 432] on select "רווק/ה נשוי/אה גרוש/ה אלמן/נה" at bounding box center [784, 453] width 456 height 42
click at [1180, 502] on personal-details "פרטים אישיים שאלון זכאות חתימה ואישור בהצלחה הזנת פרטים אישיים בשלב הראשון יש ל…" at bounding box center [784, 421] width 1568 height 658
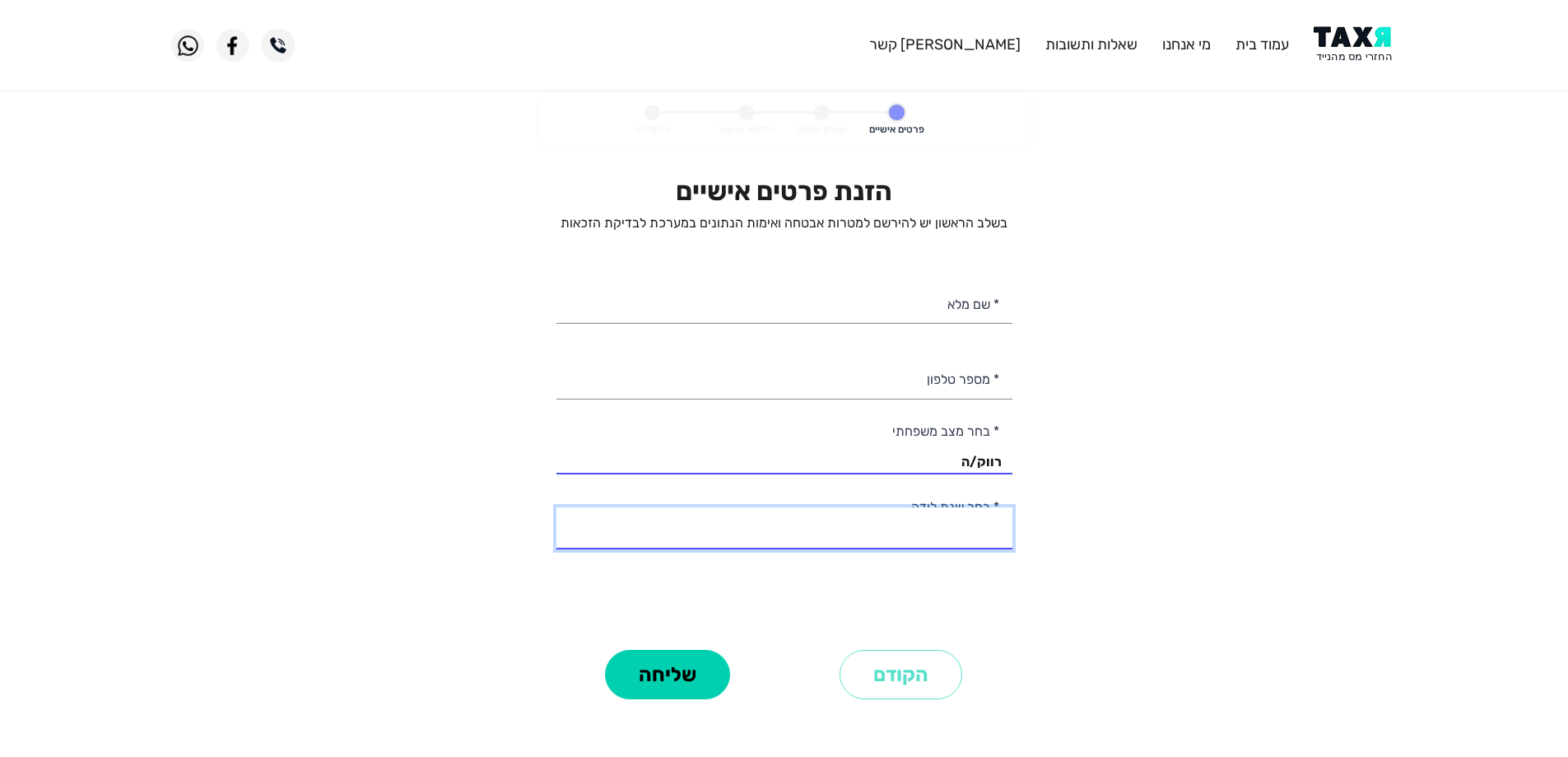
click at [861, 530] on select "2003 2002 2001 2000 1999 1998 1997 1996 1995 1994 1993 1992 1991 1990 1989 1988…" at bounding box center [784, 528] width 456 height 42
select select "22: 1982"
click at [556, 507] on select "2003 2002 2001 2000 1999 1998 1997 1996 1995 1994 1993 1992 1991 1990 1989 1988…" at bounding box center [784, 528] width 456 height 42
click at [1250, 449] on personal-details "פרטים אישיים שאלון זכאות חתימה ואישור בהצלחה הזנת פרטים אישיים בשלב הראשון יש ל…" at bounding box center [784, 421] width 1568 height 658
click at [281, 46] on img at bounding box center [278, 45] width 33 height 33
